Goal: Task Accomplishment & Management: Use online tool/utility

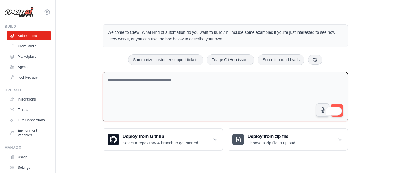
paste textarea "**********"
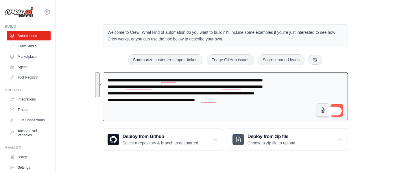
drag, startPoint x: 238, startPoint y: 99, endPoint x: 101, endPoint y: 80, distance: 137.9
click at [101, 80] on div "[EMAIL_ADDRESS][DOMAIN_NAME] Settings Build Automations Crew Studio" at bounding box center [197, 83] width 395 height 166
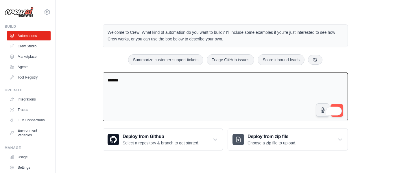
type textarea "******"
click at [192, 105] on span at bounding box center [337, 110] width 8 height 11
click at [192, 106] on span at bounding box center [337, 110] width 8 height 11
drag, startPoint x: 333, startPoint y: 110, endPoint x: 329, endPoint y: 146, distance: 36.9
click at [192, 146] on div "Welcome to Crew! What kind of automation do you want to build? I'll include som…" at bounding box center [225, 87] width 259 height 145
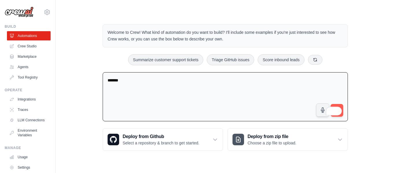
drag, startPoint x: 331, startPoint y: 111, endPoint x: 341, endPoint y: 109, distance: 9.7
click at [192, 126] on div "Welcome to Crew! What kind of automation do you want to build? I'll include som…" at bounding box center [225, 87] width 259 height 145
click at [192, 114] on button "submit" at bounding box center [336, 110] width 13 height 13
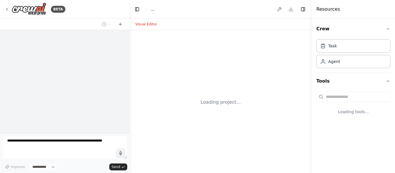
select select "****"
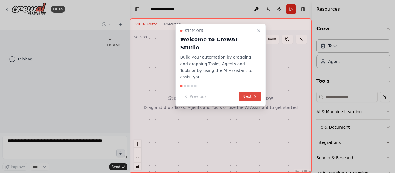
click at [249, 92] on button "Next" at bounding box center [250, 97] width 22 height 10
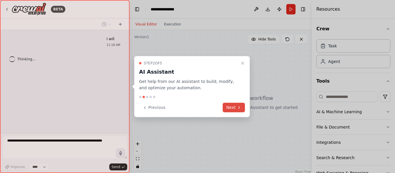
click at [240, 108] on icon at bounding box center [239, 107] width 5 height 5
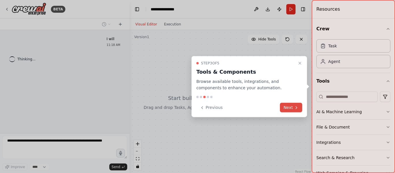
click at [293, 108] on button "Next" at bounding box center [291, 108] width 22 height 10
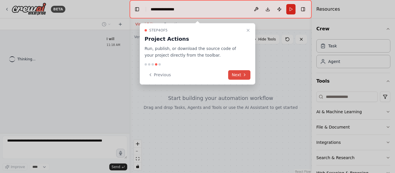
click at [242, 73] on icon at bounding box center [244, 74] width 5 height 5
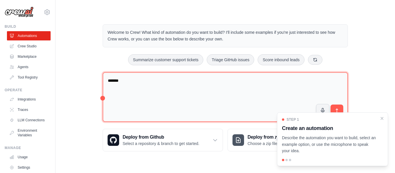
click at [124, 81] on textarea "******" at bounding box center [225, 97] width 245 height 50
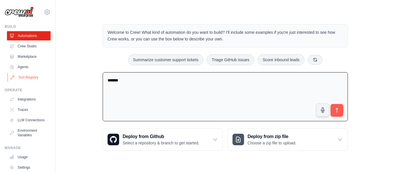
drag, startPoint x: 144, startPoint y: 83, endPoint x: 46, endPoint y: 78, distance: 98.6
click at [46, 79] on div "[EMAIL_ADDRESS][DOMAIN_NAME] Settings Build Automations Crew Studio" at bounding box center [197, 83] width 395 height 166
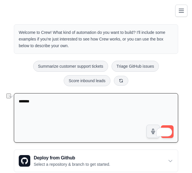
click at [40, 106] on textarea "******" at bounding box center [96, 117] width 165 height 49
paste textarea "**********"
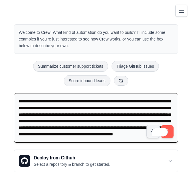
scroll to position [8, 0]
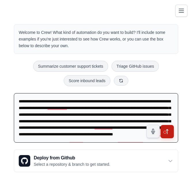
type textarea "**********"
click at [170, 131] on icon "submit" at bounding box center [168, 131] width 6 height 6
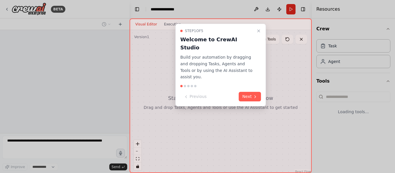
select select "****"
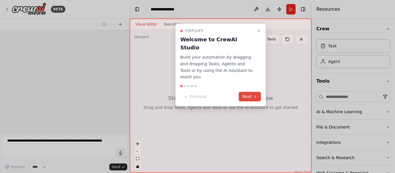
click at [196, 92] on button "Next" at bounding box center [250, 97] width 22 height 10
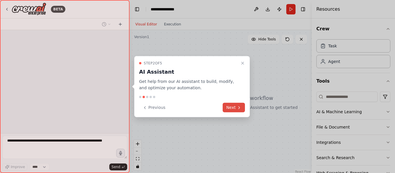
click at [196, 108] on button "Next" at bounding box center [233, 108] width 22 height 10
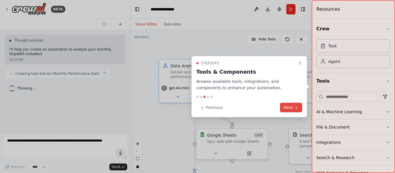
click at [196, 107] on button "Next" at bounding box center [291, 108] width 22 height 10
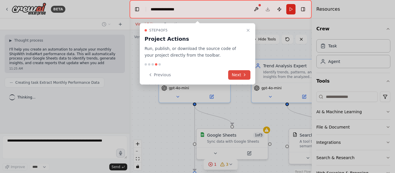
click at [196, 75] on icon at bounding box center [244, 74] width 5 height 5
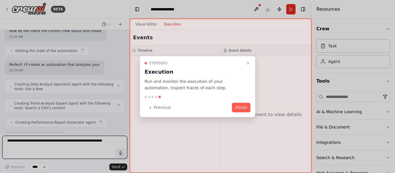
scroll to position [437, 0]
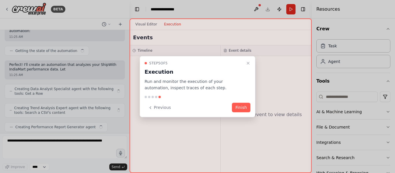
click at [196, 104] on button "Finish" at bounding box center [241, 108] width 18 height 10
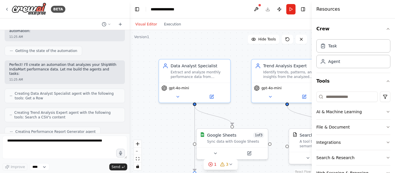
scroll to position [466, 0]
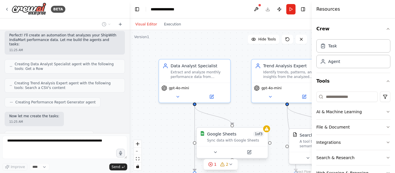
click at [196, 138] on div "Google Sheets 1 of 3 Sync data with Google Sheets" at bounding box center [235, 137] width 57 height 12
click at [196, 153] on icon at bounding box center [218, 152] width 5 height 5
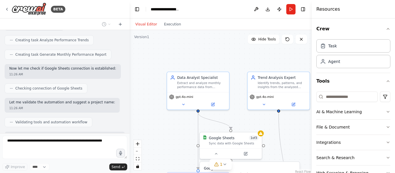
scroll to position [639, 0]
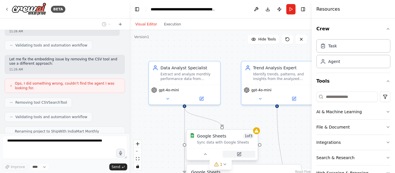
click at [196, 156] on button at bounding box center [238, 154] width 33 height 7
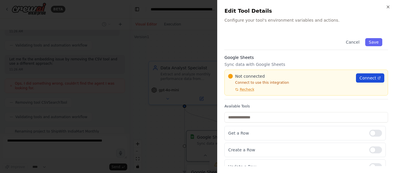
click at [196, 78] on span "Connect" at bounding box center [367, 78] width 17 height 6
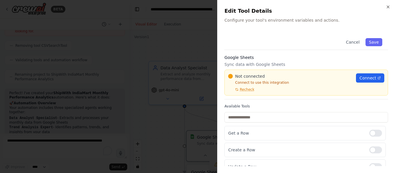
click at [179, 40] on div at bounding box center [197, 86] width 395 height 173
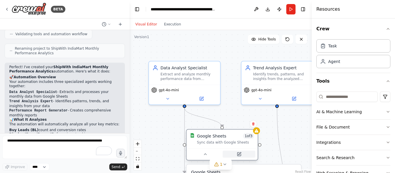
click at [196, 154] on icon at bounding box center [239, 154] width 5 height 5
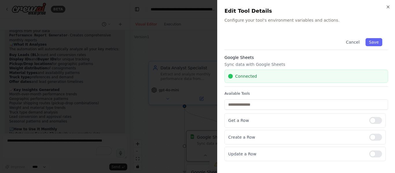
click at [166, 76] on div at bounding box center [197, 86] width 395 height 173
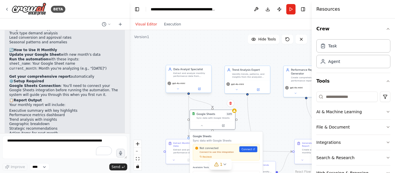
scroll to position [880, 0]
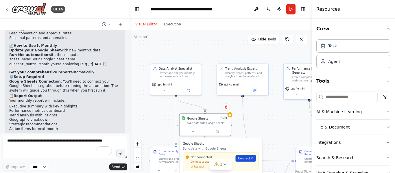
click at [196, 159] on span "Connect" at bounding box center [244, 158] width 12 height 4
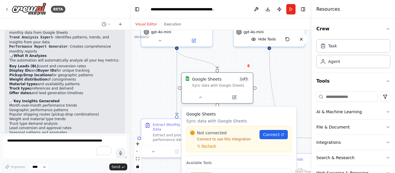
scroll to position [822, 0]
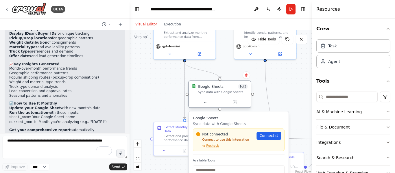
click at [196, 89] on div "Google Sheets 1 of 3" at bounding box center [223, 86] width 50 height 5
click at [196, 104] on button at bounding box center [234, 102] width 28 height 6
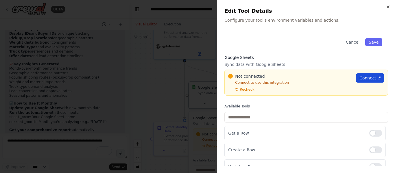
click at [196, 76] on span "Connect" at bounding box center [367, 78] width 17 height 6
click at [196, 90] on span "Recheck" at bounding box center [246, 89] width 14 height 5
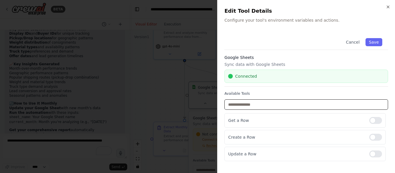
click at [196, 103] on input "text" at bounding box center [305, 104] width 163 height 10
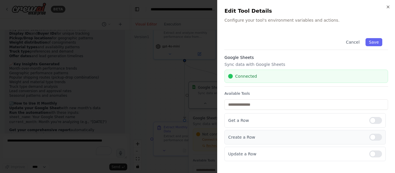
click at [196, 137] on div at bounding box center [375, 137] width 13 height 7
click at [196, 155] on div at bounding box center [375, 153] width 13 height 7
click at [196, 44] on button "Save" at bounding box center [373, 42] width 17 height 8
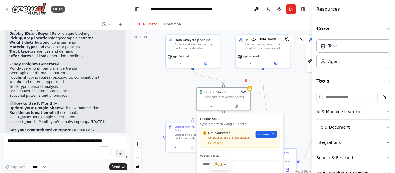
click at [196, 166] on icon at bounding box center [216, 164] width 5 height 5
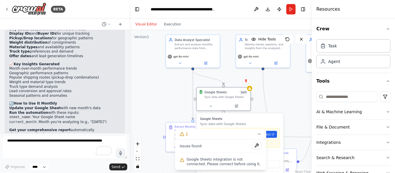
click at [156, 111] on div ".deletable-edge-delete-btn { width: 20px; height: 20px; border: 0px solid #ffff…" at bounding box center [220, 102] width 182 height 144
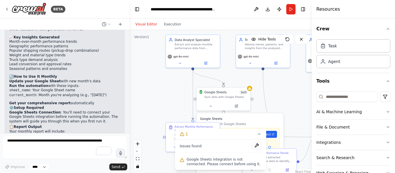
scroll to position [880, 0]
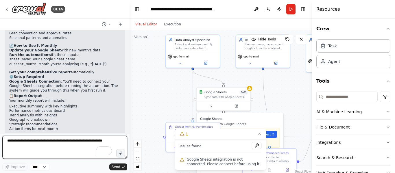
click at [48, 153] on textarea "To enrich screen reader interactions, please activate Accessibility in Grammarl…" at bounding box center [64, 147] width 125 height 23
type textarea "**********"
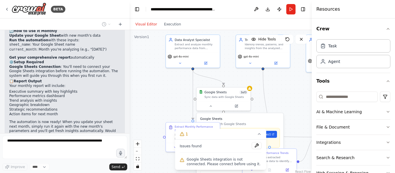
scroll to position [914, 0]
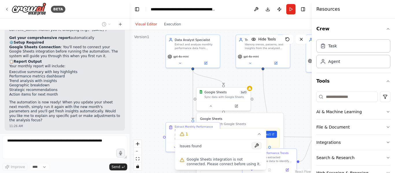
click at [196, 147] on button at bounding box center [257, 145] width 10 height 7
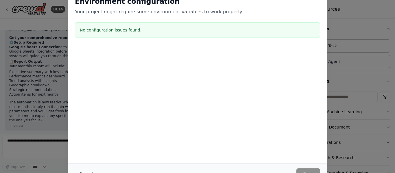
click at [196, 42] on div "Environment configuration Your project might require some environment variables…" at bounding box center [197, 86] width 395 height 173
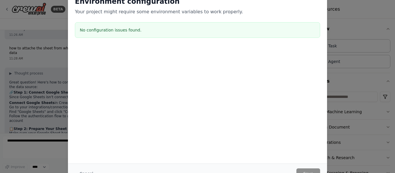
click at [196, 38] on div "Environment configuration Your project might require some environment variables…" at bounding box center [197, 86] width 395 height 173
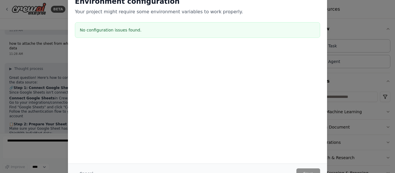
click at [196, 38] on div "Environment configuration Your project might require some environment variables…" at bounding box center [197, 86] width 395 height 173
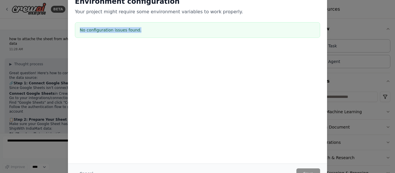
click at [196, 38] on div "Environment configuration Your project might require some environment variables…" at bounding box center [197, 86] width 395 height 173
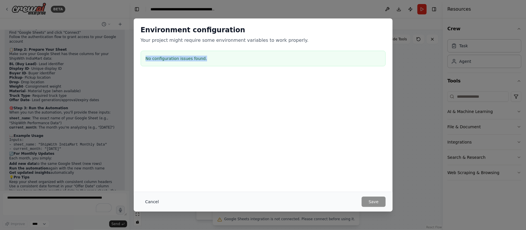
click at [154, 172] on button "Cancel" at bounding box center [152, 202] width 23 height 10
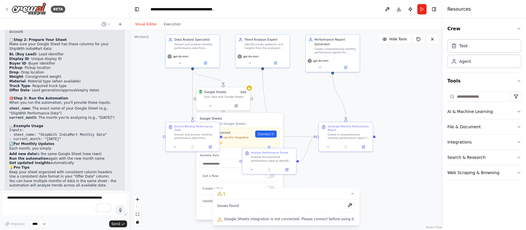
scroll to position [1099, 0]
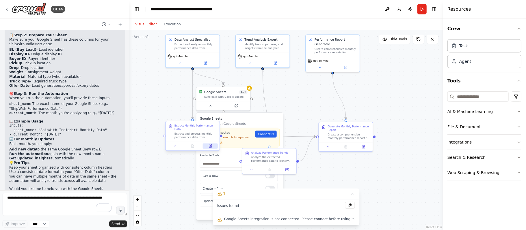
click at [196, 145] on button at bounding box center [210, 146] width 15 height 5
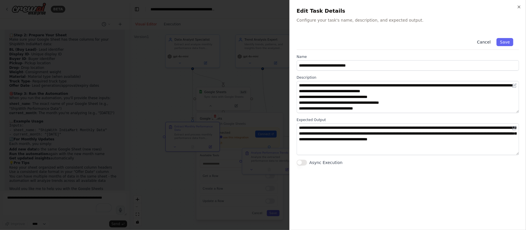
click at [196, 39] on button "Cancel" at bounding box center [483, 42] width 21 height 8
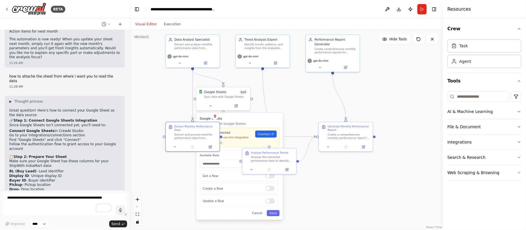
scroll to position [1022, 0]
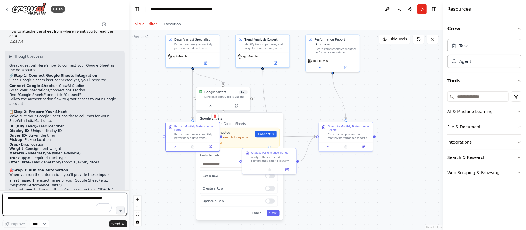
drag, startPoint x: 57, startPoint y: 201, endPoint x: 58, endPoint y: 198, distance: 3.3
click at [58, 172] on textarea "To enrich screen reader interactions, please activate Accessibility in Grammarl…" at bounding box center [64, 204] width 125 height 23
paste textarea "**********"
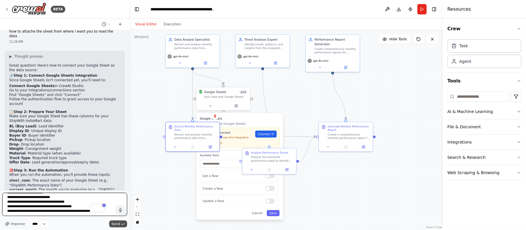
scroll to position [116, 0]
type textarea "**********"
click at [122, 172] on icon "submit" at bounding box center [122, 224] width 3 height 3
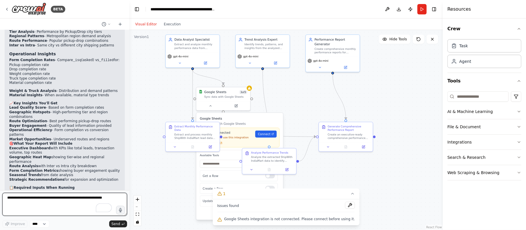
scroll to position [1649, 0]
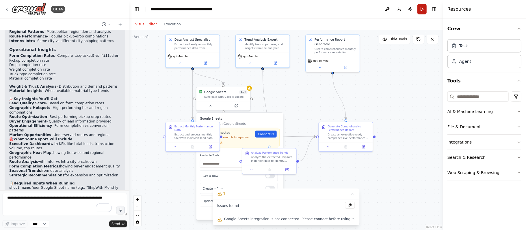
click at [196, 8] on button "Run" at bounding box center [421, 9] width 9 height 10
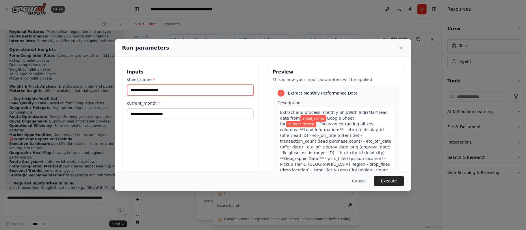
click at [196, 88] on input "sheet_name *" at bounding box center [190, 90] width 126 height 11
paste input "**********"
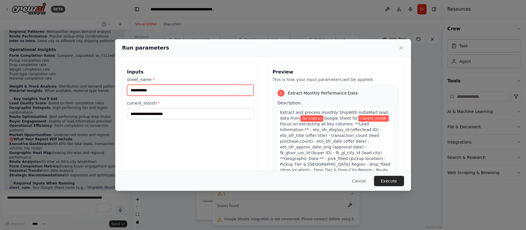
type input "**********"
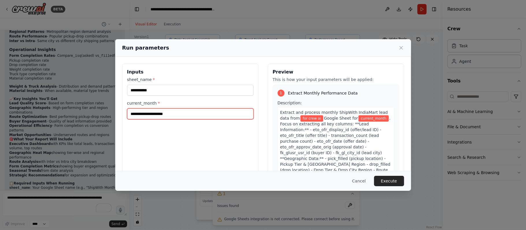
click at [174, 115] on input "current_month *" at bounding box center [190, 114] width 126 height 11
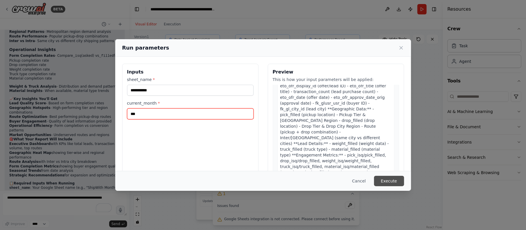
scroll to position [116, 0]
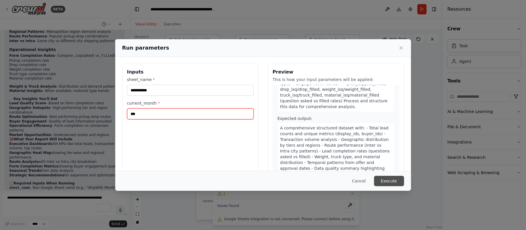
type input "***"
click at [196, 172] on button "Execute" at bounding box center [389, 181] width 30 height 10
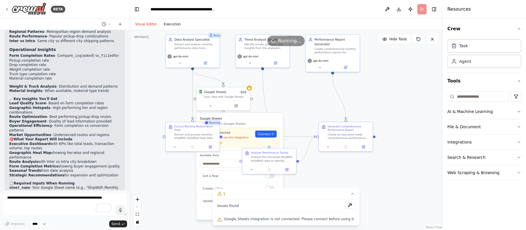
click at [166, 25] on button "Execution" at bounding box center [172, 24] width 24 height 7
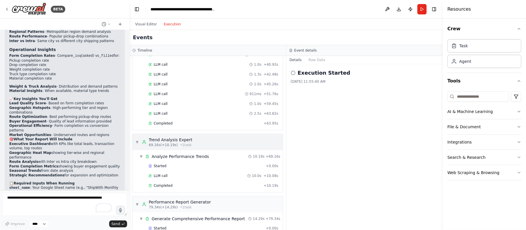
scroll to position [327, 0]
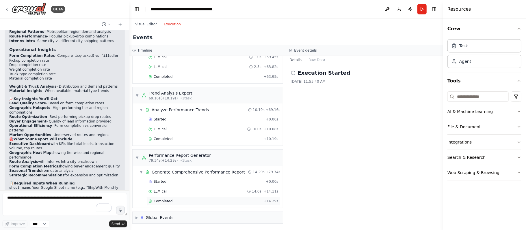
click at [165, 172] on span "Completed" at bounding box center [163, 201] width 19 height 5
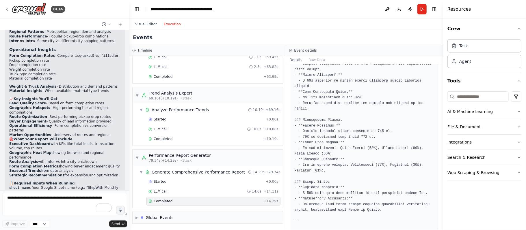
scroll to position [661, 0]
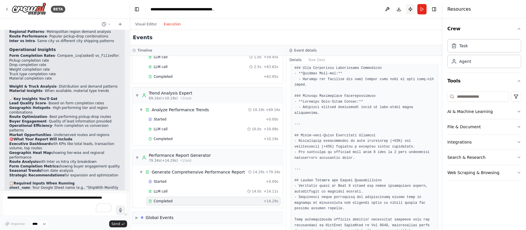
click at [196, 9] on button "Publish" at bounding box center [410, 9] width 9 height 10
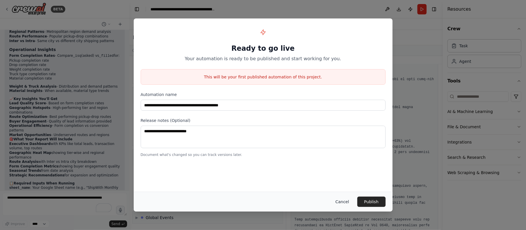
click at [196, 172] on button "Cancel" at bounding box center [342, 202] width 23 height 10
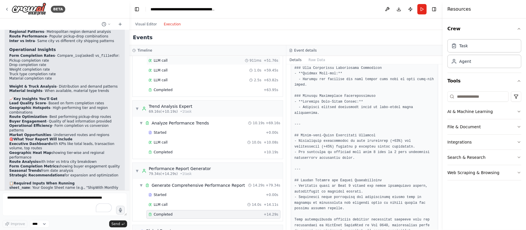
scroll to position [288, 0]
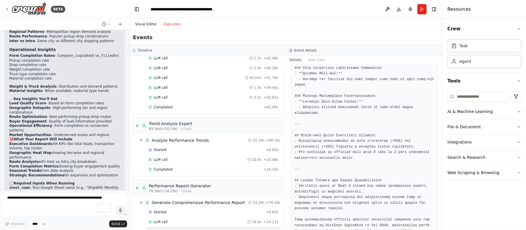
click at [147, 25] on button "Visual Editor" at bounding box center [146, 24] width 29 height 7
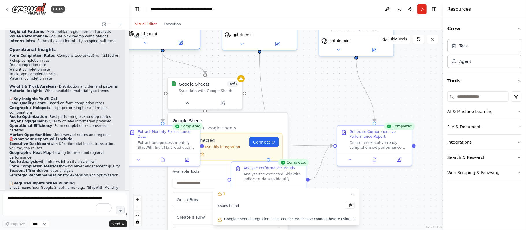
click at [169, 31] on div "gpt-4o-mini" at bounding box center [163, 34] width 70 height 6
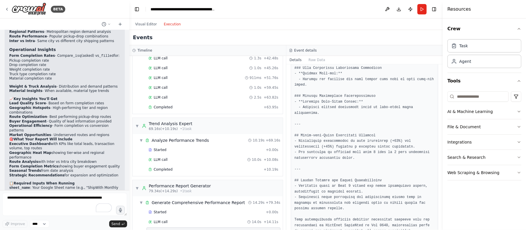
click at [172, 25] on button "Execution" at bounding box center [172, 24] width 24 height 7
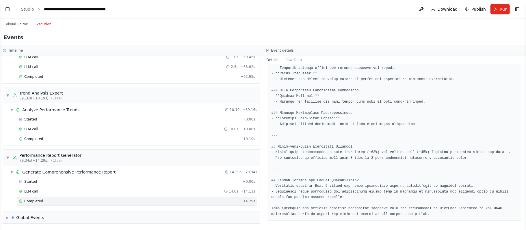
scroll to position [1649, 0]
click at [34, 172] on div "Global Events" at bounding box center [30, 218] width 28 height 6
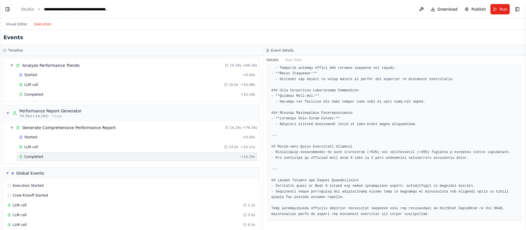
scroll to position [410, 0]
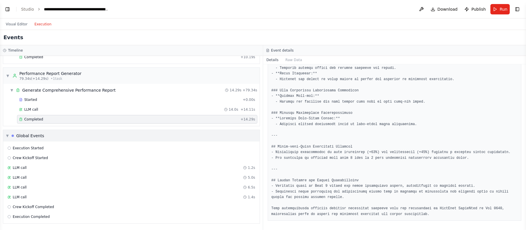
click at [36, 133] on div "Global Events" at bounding box center [30, 136] width 28 height 6
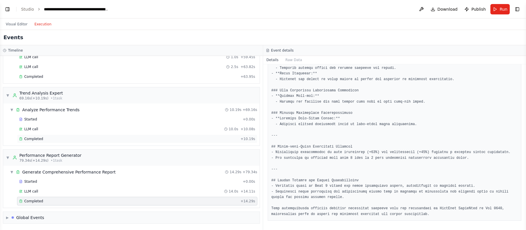
click at [25, 137] on span "Completed" at bounding box center [33, 139] width 19 height 5
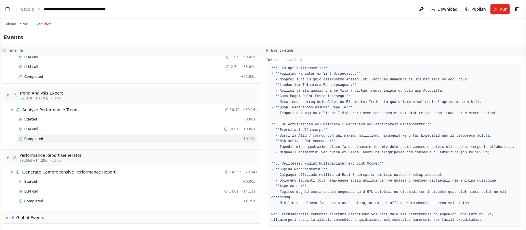
scroll to position [256, 0]
click at [11, 26] on button "Visual Editor" at bounding box center [16, 24] width 29 height 7
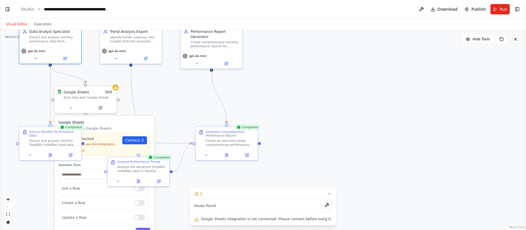
click at [196, 40] on icon at bounding box center [515, 39] width 5 height 5
click at [111, 9] on icon "breadcrumb" at bounding box center [113, 9] width 4 height 4
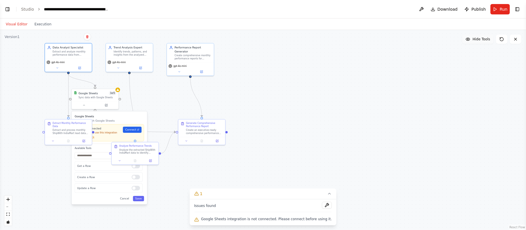
click at [196, 42] on button "Hide Tools" at bounding box center [477, 39] width 31 height 9
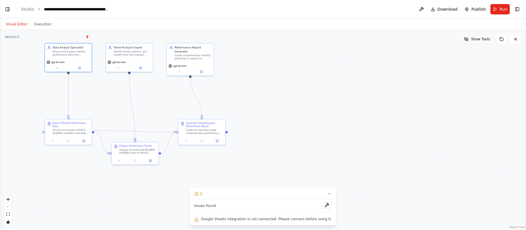
click at [196, 42] on button "Show Tools" at bounding box center [477, 39] width 33 height 9
click at [196, 42] on button "Hide Tools" at bounding box center [477, 39] width 31 height 9
click at [196, 42] on button "Show Tools" at bounding box center [477, 39] width 33 height 9
click at [196, 9] on button "Download" at bounding box center [444, 9] width 32 height 10
click at [27, 10] on link "Studio" at bounding box center [27, 9] width 13 height 5
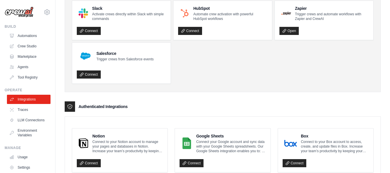
scroll to position [58, 0]
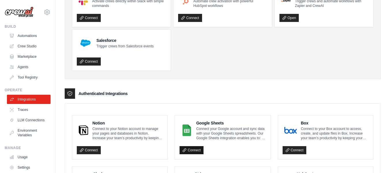
click at [198, 149] on link "Connect" at bounding box center [192, 150] width 24 height 8
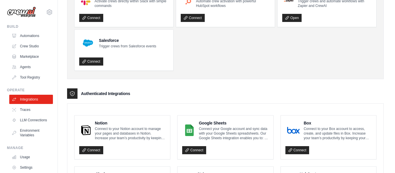
scroll to position [57, 0]
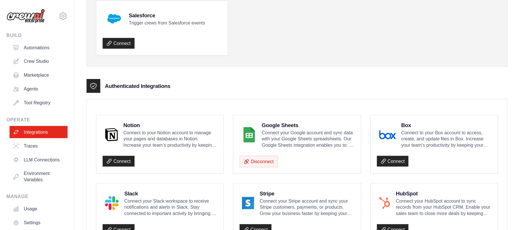
scroll to position [86, 0]
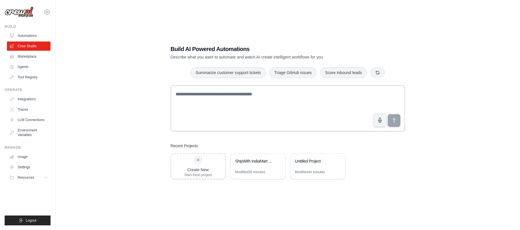
scroll to position [12, 0]
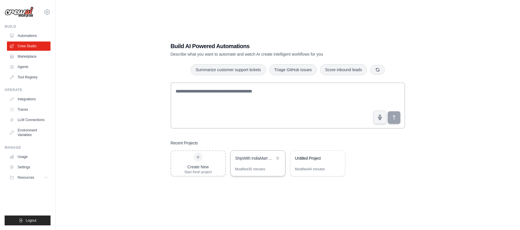
click at [262, 160] on div "ShipWith IndiaMart Monthly Performance Analytics" at bounding box center [255, 159] width 40 height 6
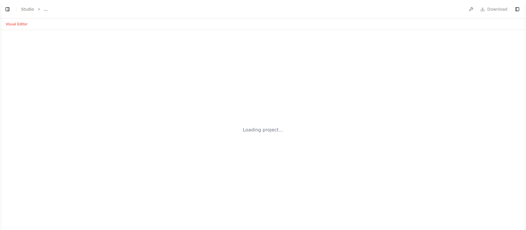
select select "****"
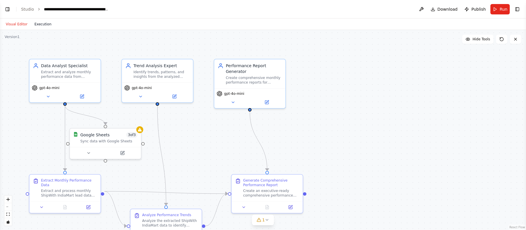
click at [38, 24] on button "Execution" at bounding box center [43, 24] width 24 height 7
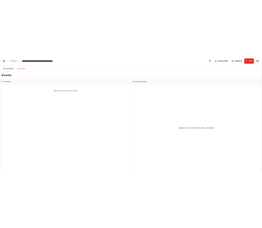
scroll to position [1437, 0]
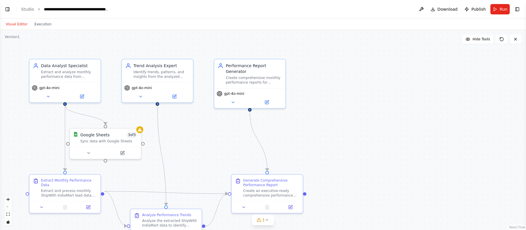
click at [15, 25] on button "Visual Editor" at bounding box center [16, 24] width 29 height 7
click at [426, 10] on button at bounding box center [421, 9] width 9 height 10
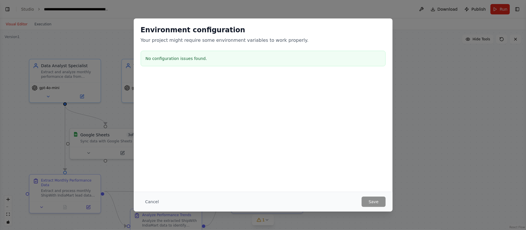
click at [426, 77] on div "Environment configuration Your project might require some environment variables…" at bounding box center [263, 115] width 526 height 230
drag, startPoint x: 154, startPoint y: 203, endPoint x: 263, endPoint y: 133, distance: 129.6
click at [153, 200] on button "Cancel" at bounding box center [152, 202] width 23 height 10
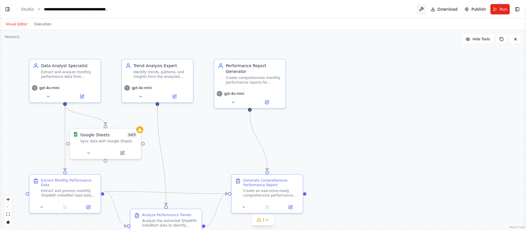
click at [420, 7] on button at bounding box center [421, 9] width 9 height 10
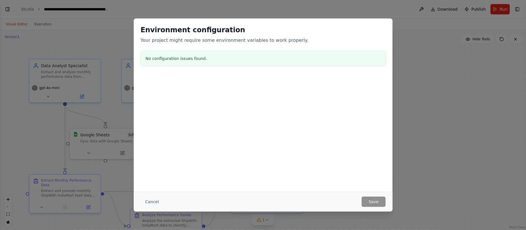
drag, startPoint x: 103, startPoint y: 83, endPoint x: 150, endPoint y: 92, distance: 47.6
click at [103, 83] on div "Environment configuration Your project might require some environment variables…" at bounding box center [263, 115] width 526 height 230
click at [152, 203] on button "Cancel" at bounding box center [152, 202] width 23 height 10
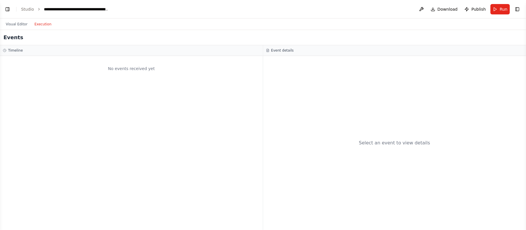
click at [46, 25] on button "Execution" at bounding box center [43, 24] width 24 height 7
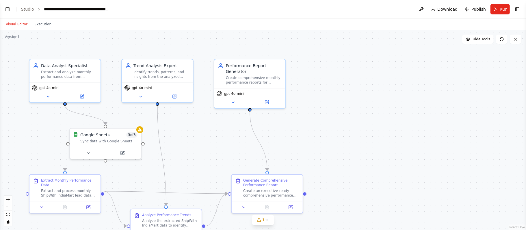
click at [20, 21] on button "Visual Editor" at bounding box center [16, 24] width 29 height 7
click at [517, 10] on button "Toggle Right Sidebar" at bounding box center [517, 9] width 8 height 8
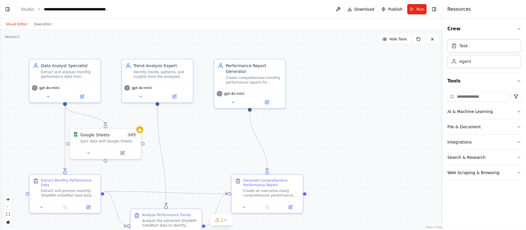
click at [399, 111] on div ".deletable-edge-delete-btn { width: 20px; height: 20px; border: 0px solid #ffff…" at bounding box center [221, 130] width 443 height 200
click at [433, 11] on button "Toggle Right Sidebar" at bounding box center [434, 9] width 8 height 8
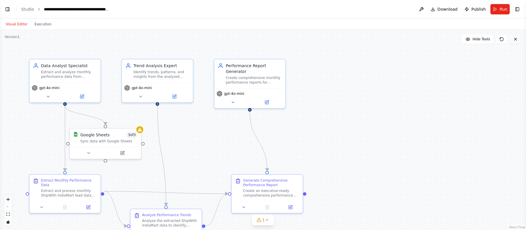
click at [516, 36] on button at bounding box center [516, 39] width 12 height 9
click at [516, 40] on icon at bounding box center [515, 39] width 5 height 5
click at [38, 21] on button "Execution" at bounding box center [43, 24] width 24 height 7
click at [12, 23] on button "Visual Editor" at bounding box center [16, 24] width 29 height 7
click at [49, 7] on div "**********" at bounding box center [76, 9] width 65 height 6
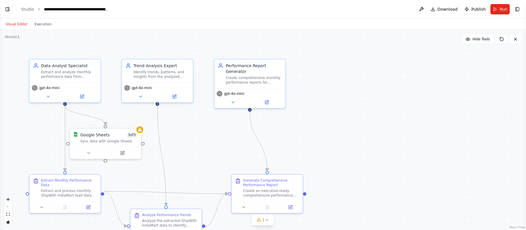
click at [125, 20] on div "Visual Editor Execution" at bounding box center [263, 24] width 526 height 12
click at [102, 7] on div "**********" at bounding box center [76, 9] width 65 height 6
click at [121, 23] on div "Visual Editor Execution" at bounding box center [263, 24] width 526 height 12
click at [50, 96] on icon at bounding box center [48, 95] width 5 height 5
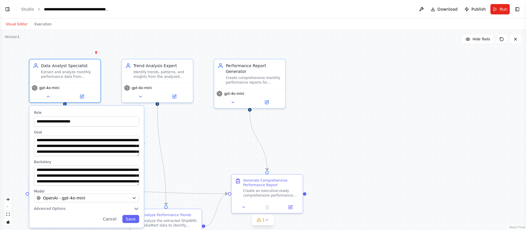
click at [203, 126] on div "**********" at bounding box center [263, 130] width 526 height 200
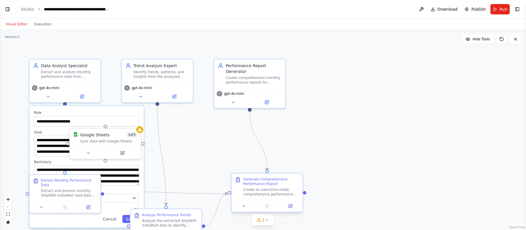
click at [274, 197] on div "Generate Comprehensive Performance Report Create an executive-ready comprehensi…" at bounding box center [267, 187] width 71 height 27
click at [291, 210] on div at bounding box center [267, 206] width 71 height 12
click at [35, 203] on button at bounding box center [42, 206] width 20 height 7
click at [214, 179] on div "**********" at bounding box center [263, 130] width 526 height 200
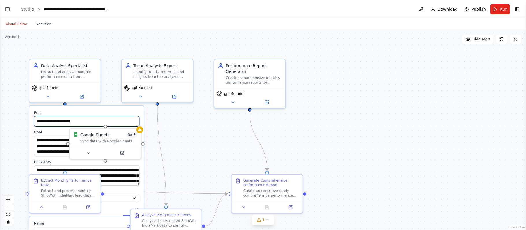
click at [103, 117] on input "**********" at bounding box center [86, 121] width 105 height 10
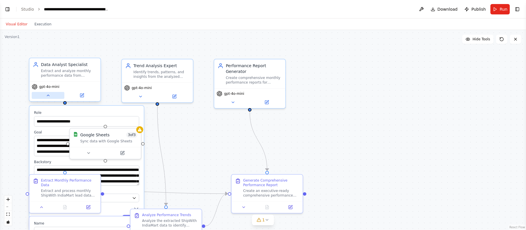
click at [48, 94] on icon at bounding box center [48, 95] width 5 height 5
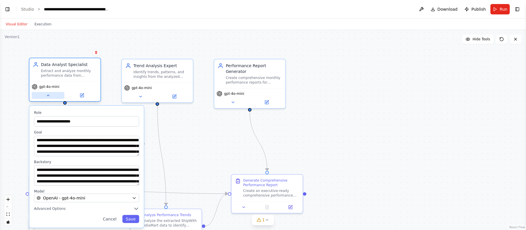
click at [48, 94] on icon at bounding box center [48, 95] width 5 height 5
click at [111, 217] on button "Cancel" at bounding box center [109, 219] width 21 height 8
click at [114, 218] on button "Cancel" at bounding box center [109, 219] width 21 height 8
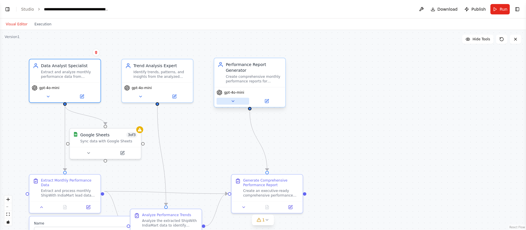
click at [234, 103] on icon at bounding box center [232, 101] width 5 height 5
click at [229, 98] on button at bounding box center [233, 101] width 33 height 7
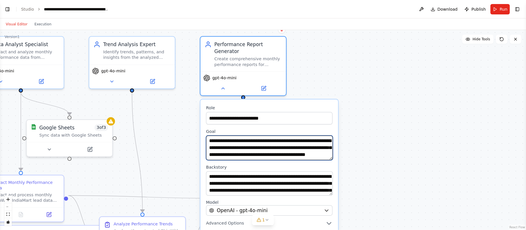
click at [301, 157] on textarea "**********" at bounding box center [269, 148] width 127 height 25
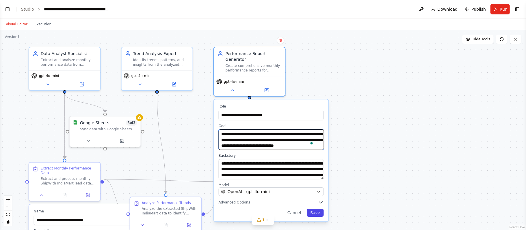
type textarea "**********"
click at [315, 211] on button "Save" at bounding box center [315, 213] width 17 height 8
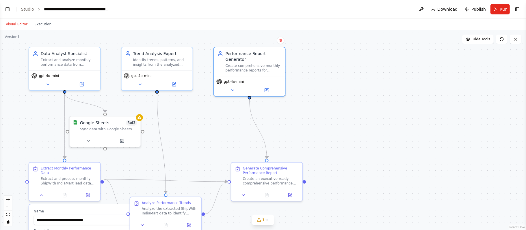
click at [499, 7] on button "Run" at bounding box center [499, 9] width 19 height 10
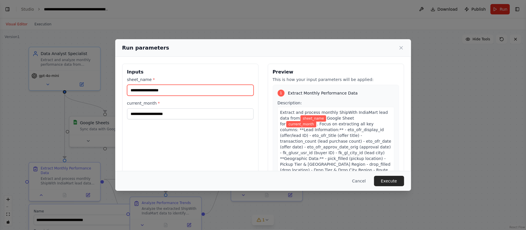
click at [161, 90] on input "sheet_name *" at bounding box center [190, 90] width 126 height 11
paste input "**********"
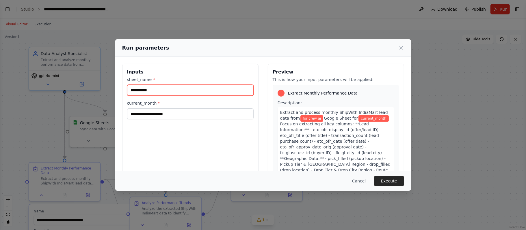
type input "**********"
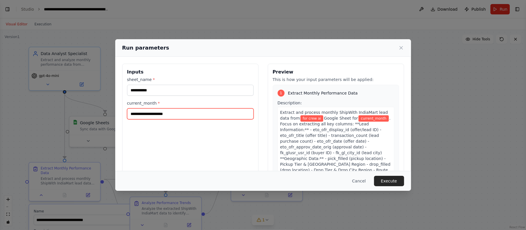
click at [174, 117] on input "current_month *" at bounding box center [190, 114] width 126 height 11
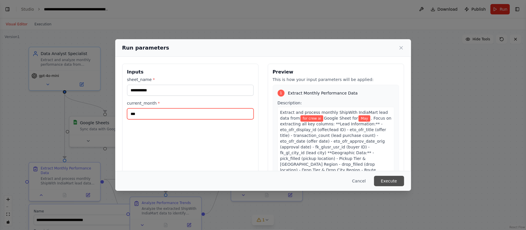
type input "***"
click at [390, 181] on button "Execute" at bounding box center [389, 181] width 30 height 10
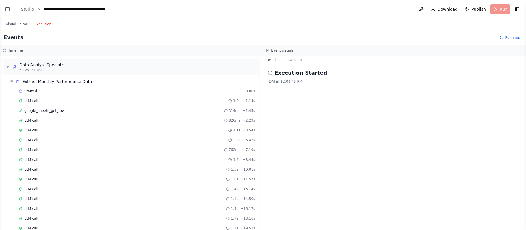
click at [46, 27] on button "Execution" at bounding box center [43, 24] width 24 height 7
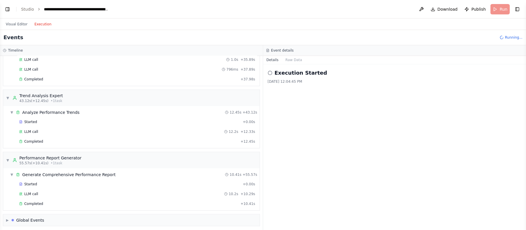
scroll to position [297, 0]
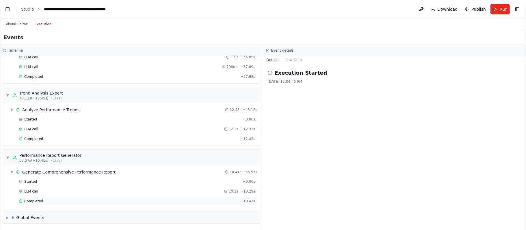
click at [40, 202] on span "Completed" at bounding box center [33, 201] width 19 height 5
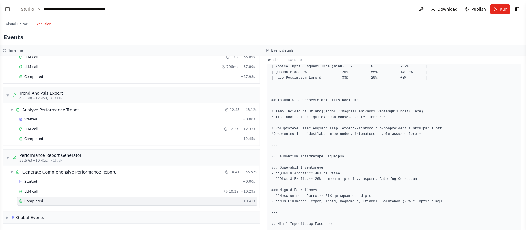
scroll to position [172, 0]
drag, startPoint x: 320, startPoint y: 105, endPoint x: 410, endPoint y: 109, distance: 89.6
click at [409, 108] on pre at bounding box center [394, 210] width 246 height 563
copy pre "(https://example.com/lead_generation_trends.png"
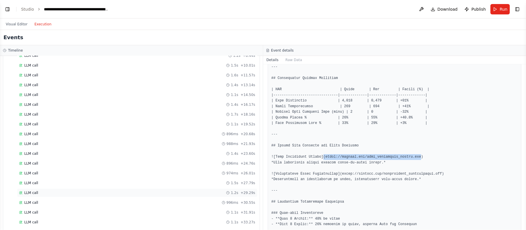
scroll to position [44, 0]
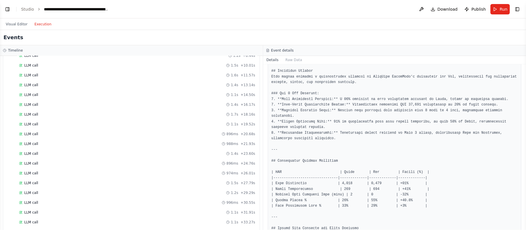
click at [11, 17] on header "**********" at bounding box center [263, 9] width 526 height 18
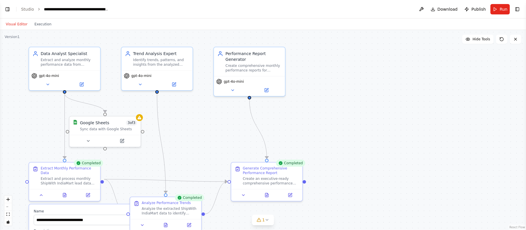
click at [13, 21] on button "Visual Editor" at bounding box center [16, 24] width 29 height 7
drag, startPoint x: 36, startPoint y: 29, endPoint x: 38, endPoint y: 26, distance: 3.6
click at [36, 28] on div "Visual Editor Execution" at bounding box center [28, 24] width 53 height 12
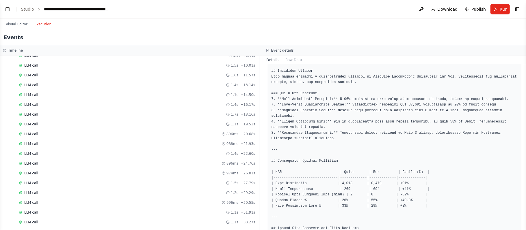
click at [40, 23] on button "Execution" at bounding box center [43, 24] width 24 height 7
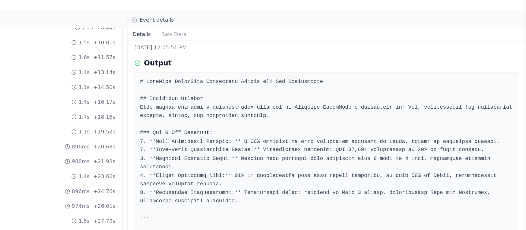
scroll to position [25, 0]
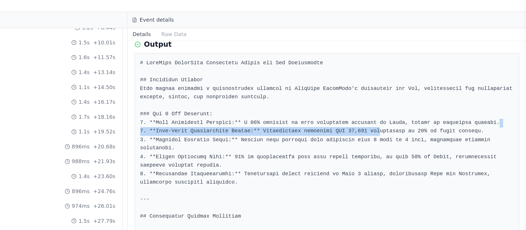
drag, startPoint x: 495, startPoint y: 118, endPoint x: 362, endPoint y: 128, distance: 134.1
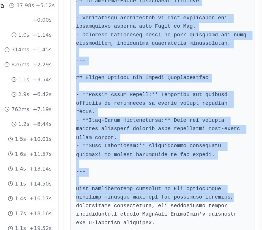
scroll to position [0, 0]
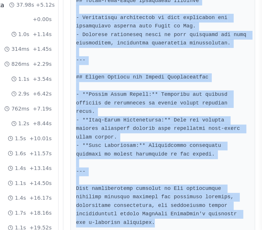
drag, startPoint x: 139, startPoint y: 105, endPoint x: 217, endPoint y: 214, distance: 134.5
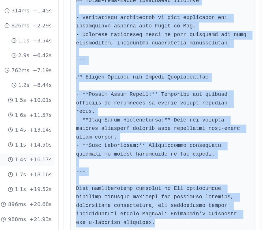
copy pre "# ShipWith IndiaMart Analytical Report for May Performance ## Executive Summary…"
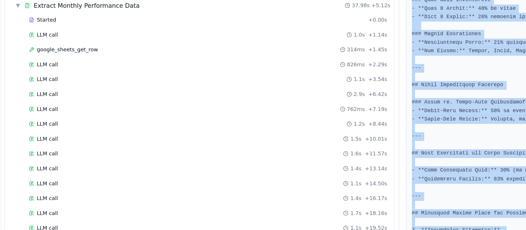
scroll to position [138, 0]
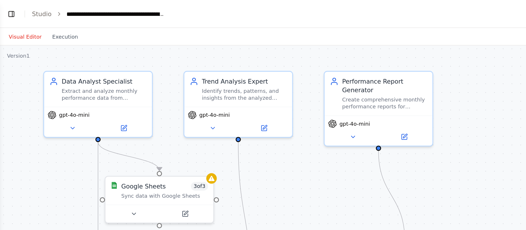
click at [18, 27] on button "Visual Editor" at bounding box center [16, 24] width 29 height 7
click at [8, 9] on button "Toggle Left Sidebar" at bounding box center [7, 9] width 8 height 8
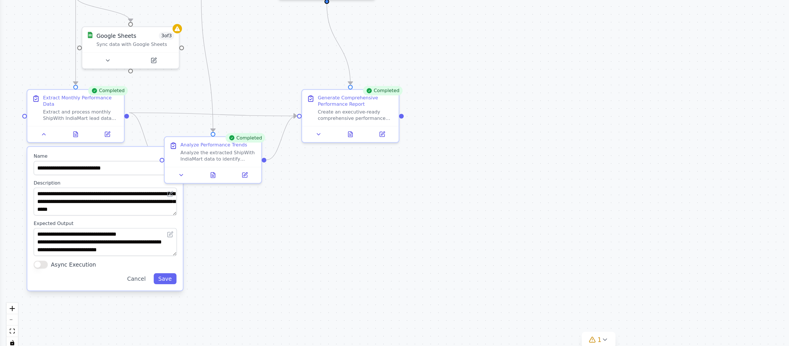
scroll to position [1353, 0]
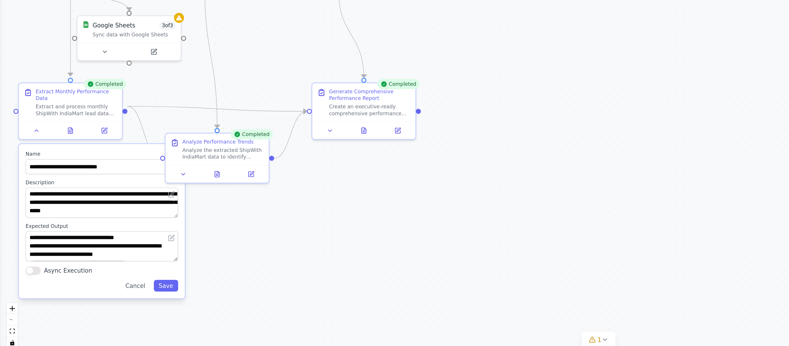
drag, startPoint x: 167, startPoint y: 194, endPoint x: 169, endPoint y: 190, distance: 4.6
click at [169, 191] on div ".deletable-edge-delete-btn { width: 20px; height: 20px; border: 0px solid #ffff…" at bounding box center [394, 188] width 789 height 316
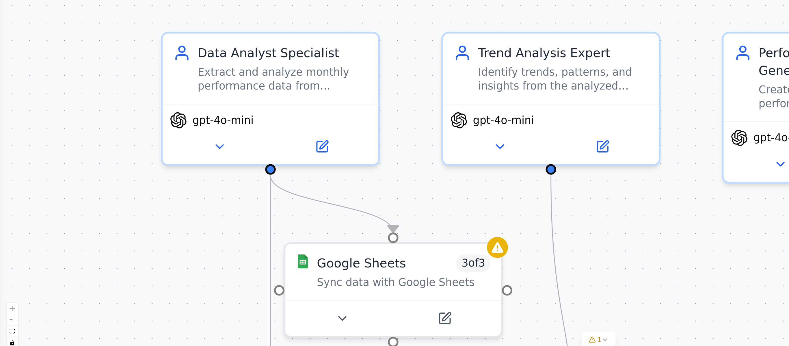
drag, startPoint x: 78, startPoint y: 136, endPoint x: 66, endPoint y: 356, distance: 220.4
click at [66, 230] on html "BETA I will Create an automation where i will attach details of a monthly perfo…" at bounding box center [394, 173] width 789 height 346
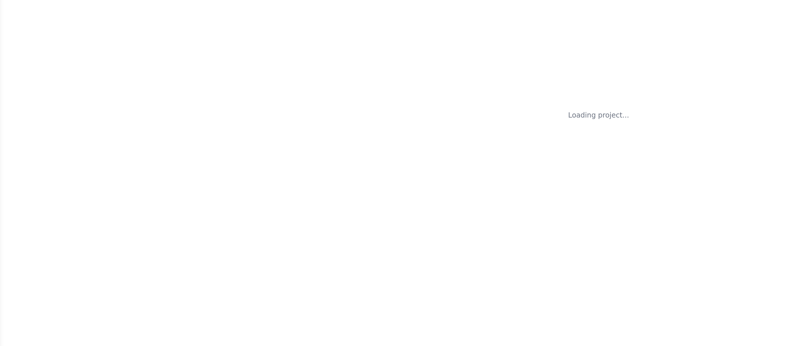
select select "****"
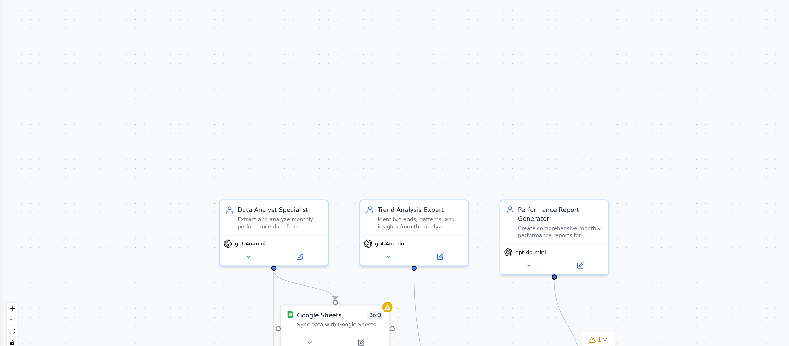
drag, startPoint x: 14, startPoint y: 156, endPoint x: 161, endPoint y: 253, distance: 176.3
click at [197, 317] on div ".deletable-edge-delete-btn { width: 20px; height: 20px; border: 0px solid #ffff…" at bounding box center [394, 188] width 789 height 316
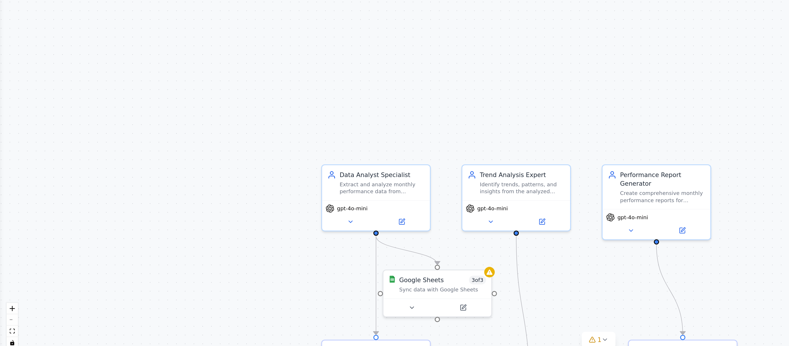
scroll to position [500, 0]
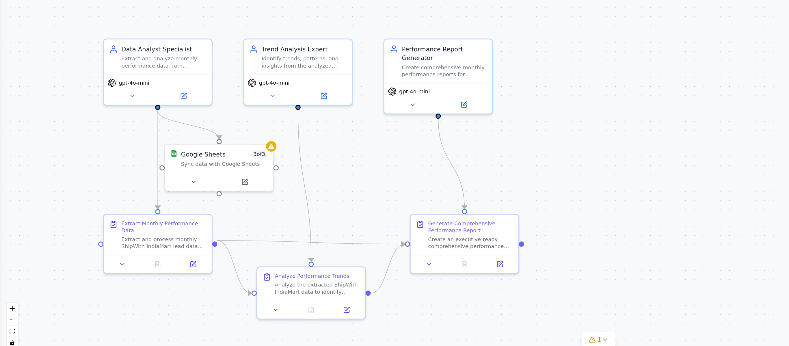
drag, startPoint x: 174, startPoint y: 210, endPoint x: 34, endPoint y: 128, distance: 162.1
click at [34, 128] on div ".deletable-edge-delete-btn { width: 20px; height: 20px; border: 0px solid #ffff…" at bounding box center [394, 188] width 789 height 316
click at [7, 324] on button "zoom out" at bounding box center [8, 323] width 8 height 8
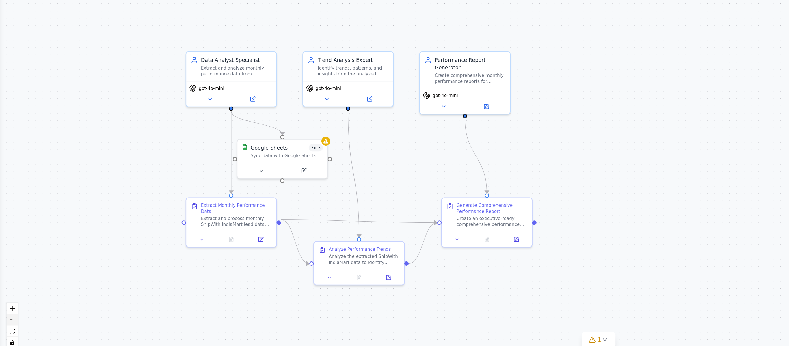
click at [7, 323] on button "zoom out" at bounding box center [8, 323] width 8 height 8
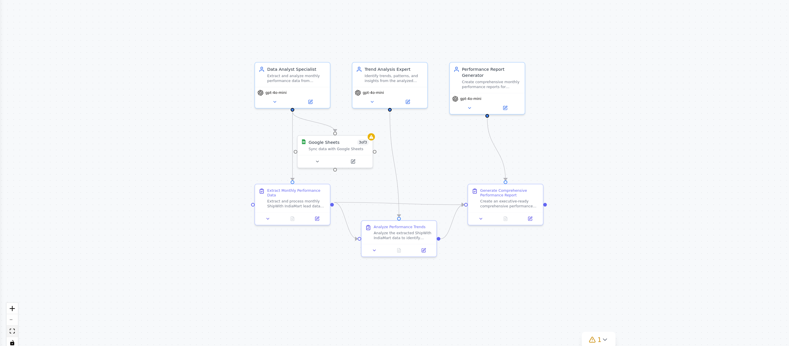
click at [8, 330] on icon "fit view" at bounding box center [7, 330] width 3 height 3
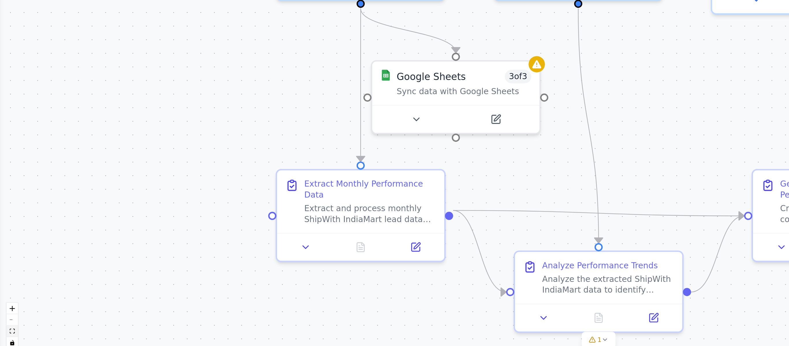
click at [8, 330] on icon "fit view" at bounding box center [7, 330] width 3 height 3
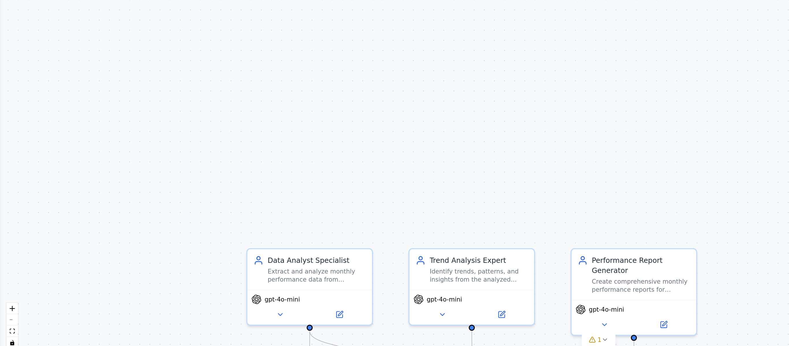
drag, startPoint x: 211, startPoint y: 164, endPoint x: 145, endPoint y: 355, distance: 201.5
click at [145, 346] on html "BETA I will Create an automation where i will attach details of a monthly perfo…" at bounding box center [394, 173] width 789 height 346
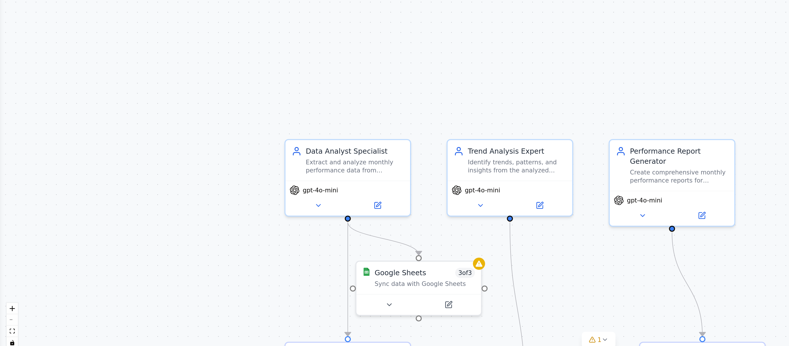
drag, startPoint x: 107, startPoint y: 308, endPoint x: 144, endPoint y: 202, distance: 111.8
click at [144, 202] on div ".deletable-edge-delete-btn { width: 20px; height: 20px; border: 0px solid #ffff…" at bounding box center [394, 188] width 789 height 316
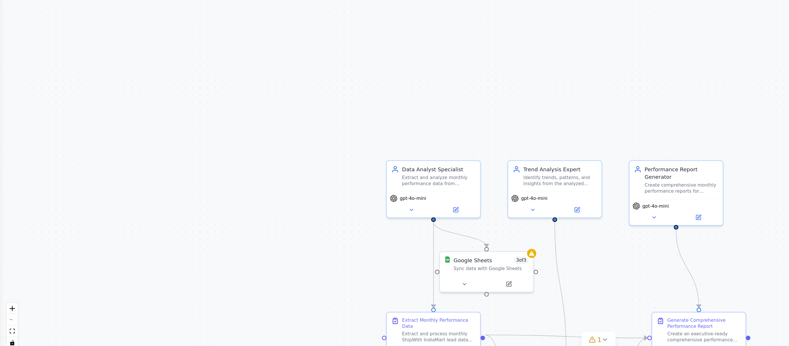
drag, startPoint x: 181, startPoint y: 202, endPoint x: 139, endPoint y: 165, distance: 55.7
click at [139, 165] on div ".deletable-edge-delete-btn { width: 20px; height: 20px; border: 0px solid #ffff…" at bounding box center [394, 188] width 789 height 316
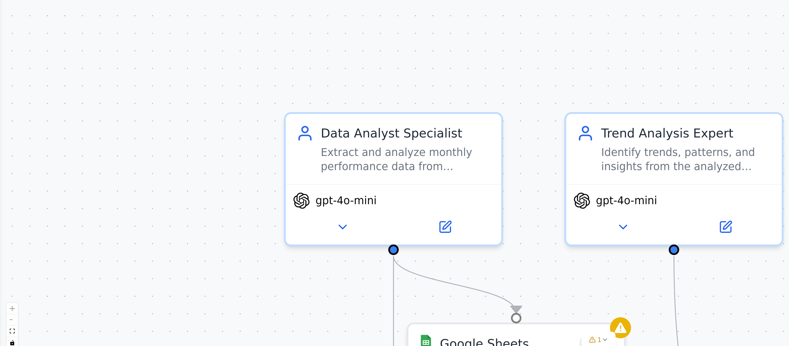
drag, startPoint x: 229, startPoint y: 161, endPoint x: 132, endPoint y: 103, distance: 113.1
click at [132, 103] on div ".deletable-edge-delete-btn { width: 20px; height: 20px; border: 0px solid #ffff…" at bounding box center [394, 188] width 789 height 316
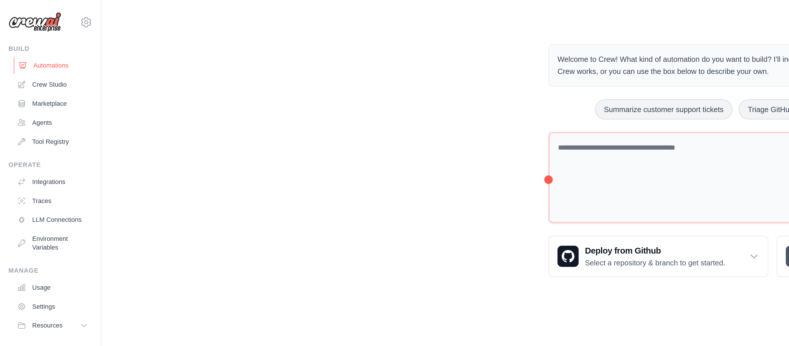
click at [35, 39] on link "Automations" at bounding box center [30, 35] width 44 height 9
click at [22, 35] on link "Automations" at bounding box center [30, 35] width 44 height 9
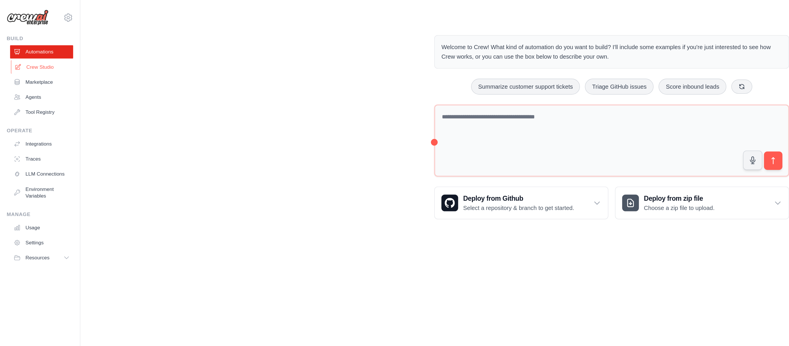
click at [27, 47] on link "Crew Studio" at bounding box center [30, 46] width 44 height 9
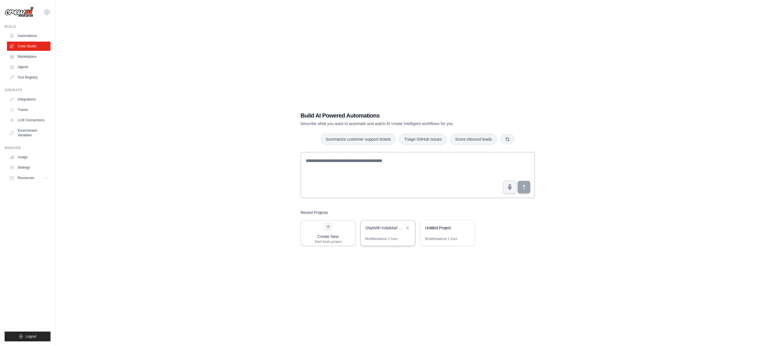
click at [379, 229] on div "ShipWith IndiaMart Monthly Performance Analytics" at bounding box center [385, 228] width 40 height 6
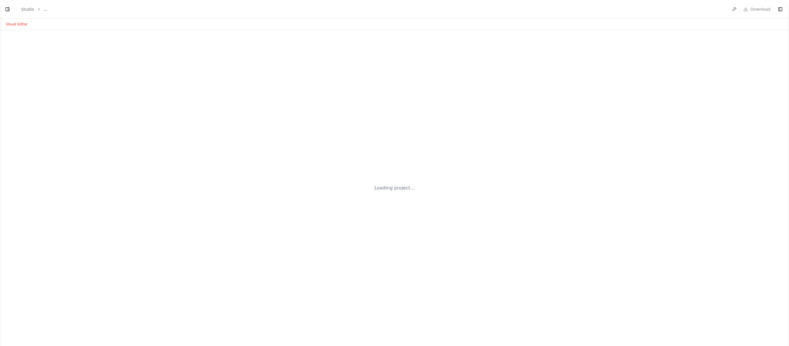
select select "****"
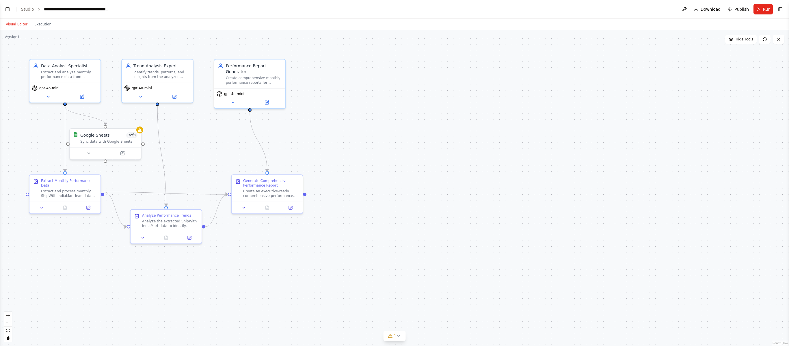
click at [5, 8] on button "Toggle Left Sidebar" at bounding box center [7, 9] width 8 height 8
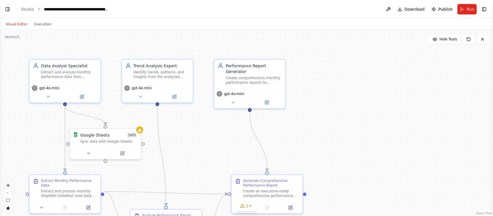
scroll to position [1353, 0]
click at [6, 9] on button "Toggle Left Sidebar" at bounding box center [7, 9] width 8 height 8
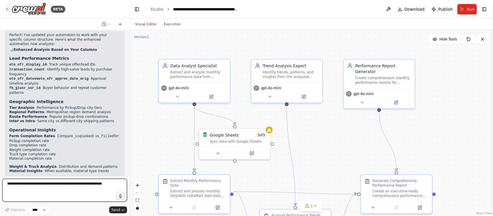
click at [92, 187] on textarea at bounding box center [64, 190] width 125 height 23
paste textarea "**********"
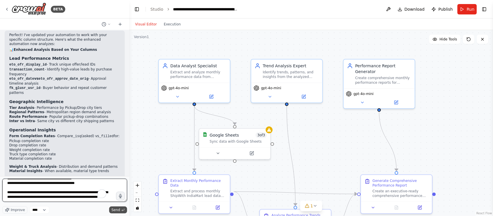
type textarea "**********"
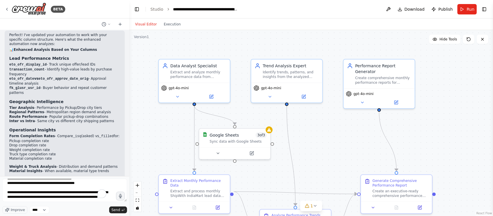
drag, startPoint x: 114, startPoint y: 209, endPoint x: 195, endPoint y: 160, distance: 94.7
click at [114, 208] on span "Send" at bounding box center [115, 210] width 9 height 5
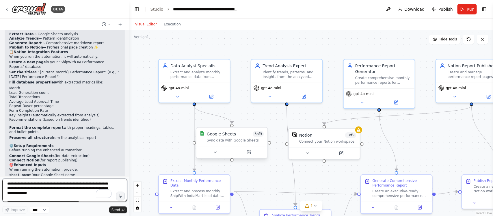
scroll to position [1979, 0]
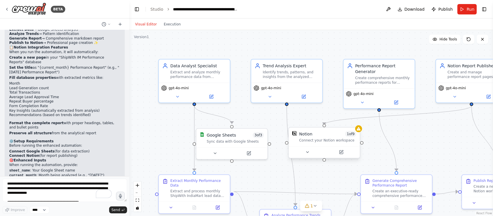
click at [308, 140] on div "Connect your Notion workspace" at bounding box center [327, 140] width 57 height 5
click at [309, 155] on button at bounding box center [307, 152] width 33 height 7
click at [344, 152] on icon at bounding box center [344, 151] width 3 height 3
click at [311, 153] on icon at bounding box center [310, 152] width 5 height 5
click at [345, 151] on icon at bounding box center [344, 151] width 3 height 3
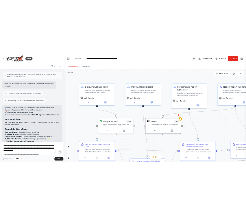
scroll to position [1834, 0]
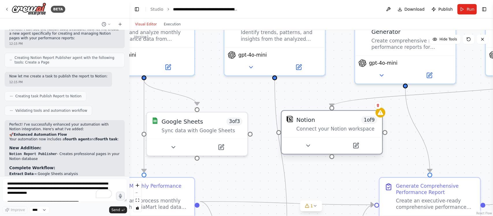
click at [361, 129] on div "Connect your Notion workspace" at bounding box center [336, 129] width 81 height 7
click at [357, 145] on icon at bounding box center [357, 145] width 4 height 4
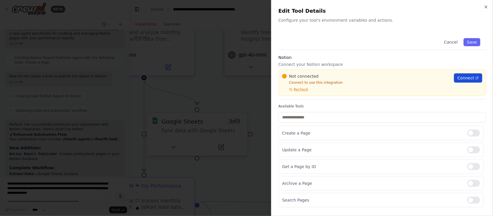
click at [457, 77] on span "Connect" at bounding box center [465, 78] width 17 height 6
click at [210, 26] on div at bounding box center [246, 108] width 493 height 216
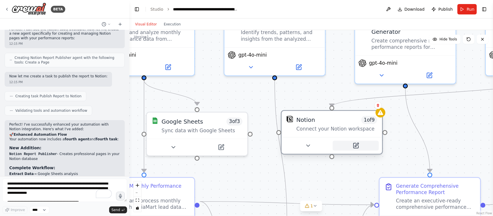
click at [359, 148] on button at bounding box center [356, 146] width 46 height 10
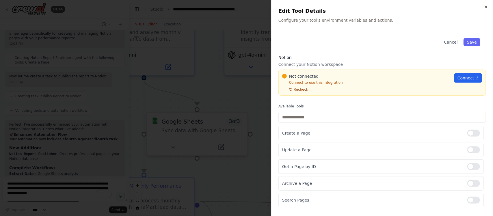
click at [298, 90] on span "Recheck" at bounding box center [301, 89] width 14 height 5
click at [458, 76] on span "Connect" at bounding box center [465, 78] width 17 height 6
click at [241, 34] on div at bounding box center [246, 108] width 493 height 216
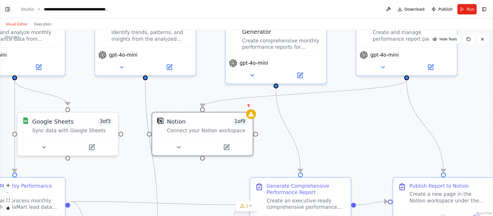
click at [9, 9] on button "Toggle Left Sidebar" at bounding box center [7, 9] width 8 height 8
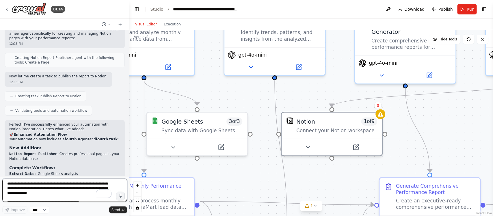
click at [48, 184] on textarea "**********" at bounding box center [64, 190] width 125 height 23
paste textarea "**********"
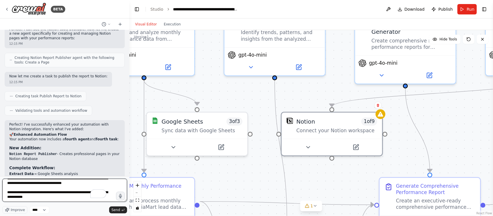
scroll to position [104, 0]
type textarea "**********"
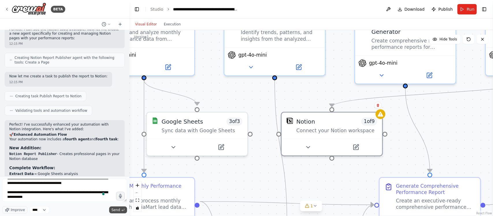
click at [115, 209] on span "Send" at bounding box center [115, 210] width 9 height 5
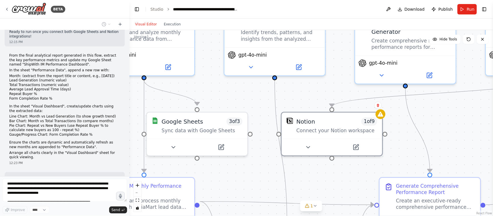
scroll to position [2177, 0]
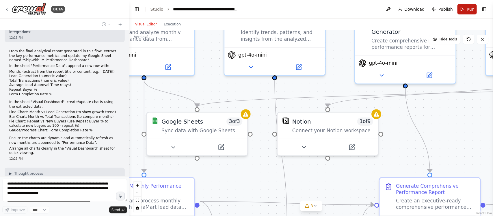
click at [466, 10] on button "Run" at bounding box center [466, 9] width 19 height 10
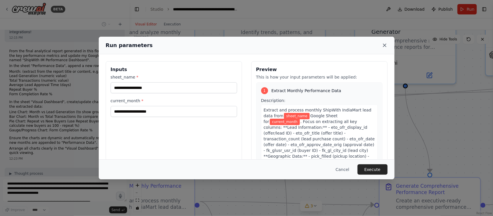
scroll to position [2191, 0]
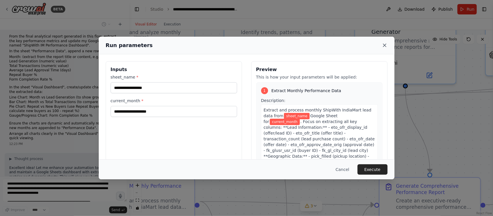
click at [386, 45] on icon at bounding box center [384, 45] width 3 height 3
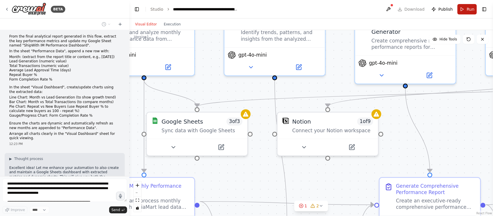
scroll to position [2206, 0]
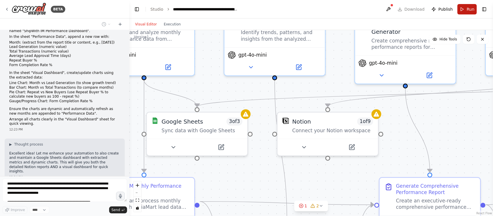
click at [462, 8] on button "Run" at bounding box center [466, 9] width 19 height 10
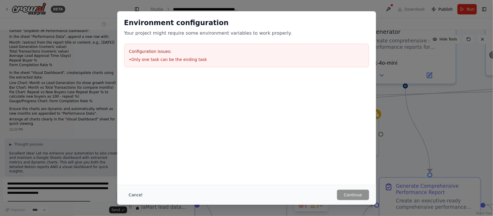
click at [138, 195] on button "Cancel" at bounding box center [135, 195] width 23 height 10
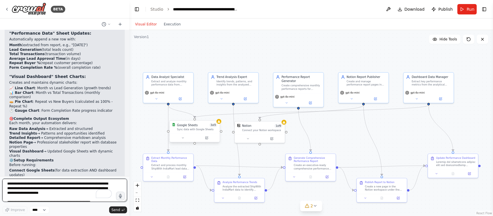
scroll to position [2594, 0]
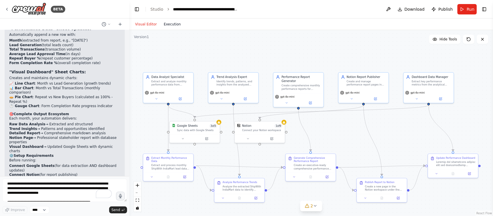
click at [172, 24] on button "Execution" at bounding box center [172, 24] width 24 height 7
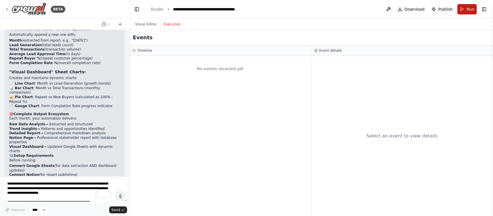
click at [472, 8] on span "Run" at bounding box center [471, 9] width 8 height 6
click at [440, 7] on button "Publish" at bounding box center [442, 9] width 26 height 10
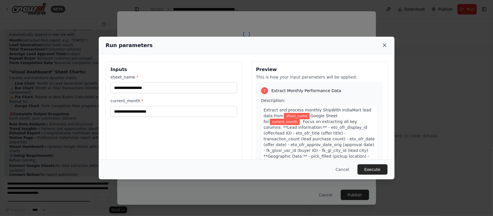
click at [383, 45] on icon at bounding box center [385, 45] width 6 height 6
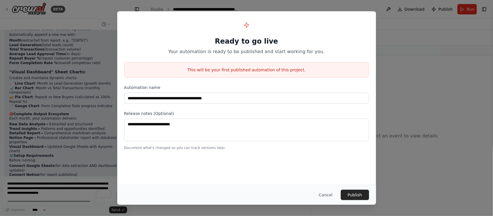
click at [434, 64] on div "**********" at bounding box center [246, 108] width 493 height 216
click at [330, 194] on button "Cancel" at bounding box center [325, 195] width 23 height 10
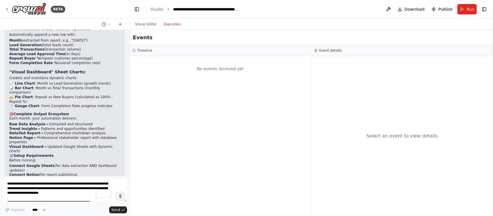
click at [461, 12] on button "Run" at bounding box center [466, 9] width 19 height 10
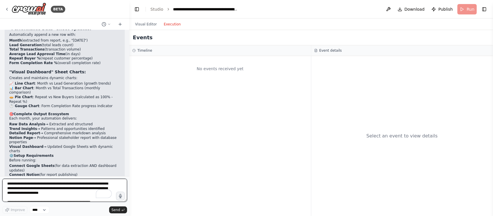
click at [42, 186] on textarea "**********" at bounding box center [64, 190] width 125 height 23
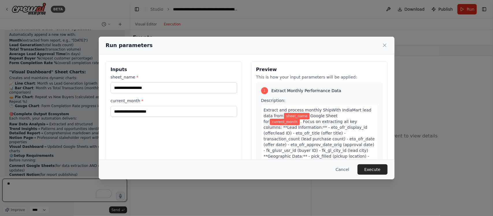
type textarea "*"
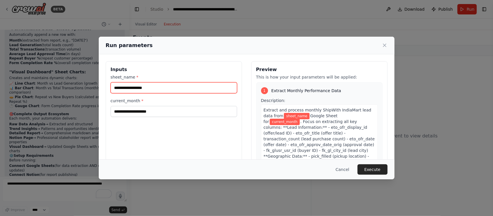
click at [147, 90] on input "sheet_name *" at bounding box center [174, 87] width 126 height 11
paste input "**********"
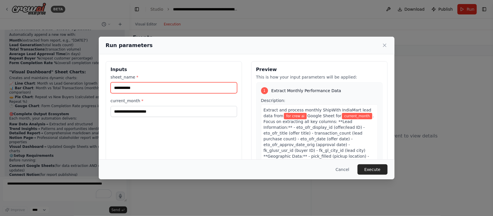
type input "**********"
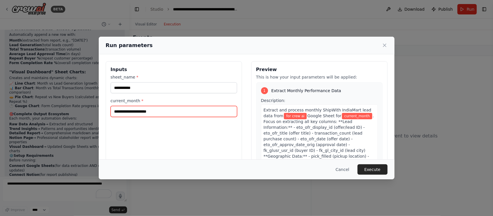
click at [177, 113] on input "current_month *" at bounding box center [174, 111] width 126 height 11
paste input "**********"
type input "**********"
drag, startPoint x: 178, startPoint y: 111, endPoint x: 50, endPoint y: 110, distance: 128.2
click at [50, 110] on div "**********" at bounding box center [246, 108] width 493 height 216
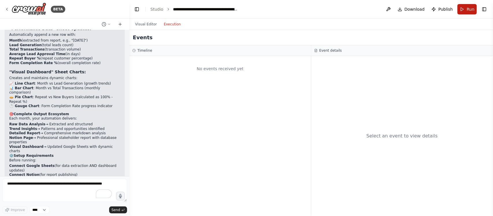
click at [463, 8] on button "Run" at bounding box center [466, 9] width 19 height 10
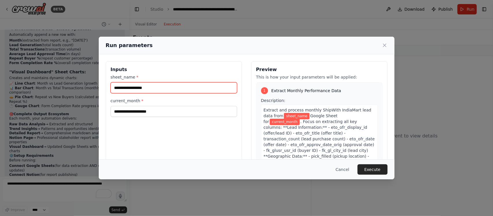
click at [199, 86] on input "sheet_name *" at bounding box center [174, 87] width 126 height 11
type input "**********"
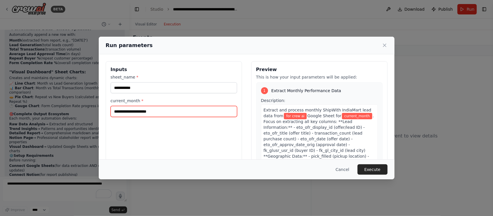
click at [157, 114] on input "current_month *" at bounding box center [174, 111] width 126 height 11
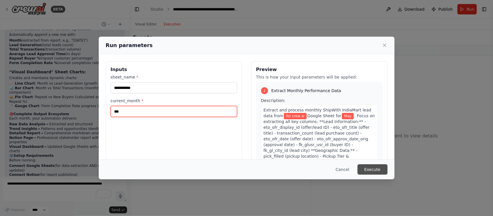
type input "***"
click at [367, 171] on button "Execute" at bounding box center [373, 169] width 30 height 10
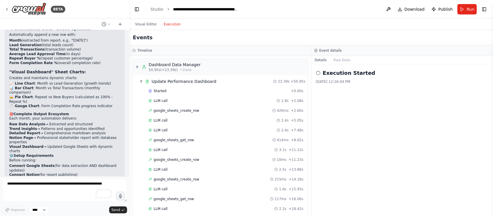
scroll to position [395, 0]
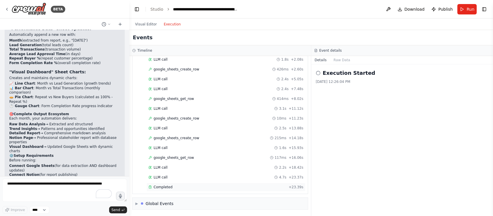
click at [160, 189] on span "Completed" at bounding box center [163, 187] width 19 height 5
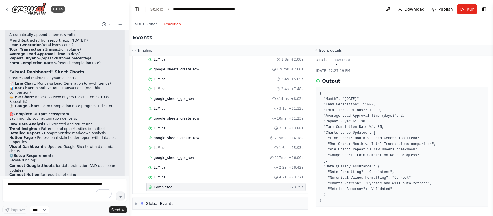
scroll to position [0, 0]
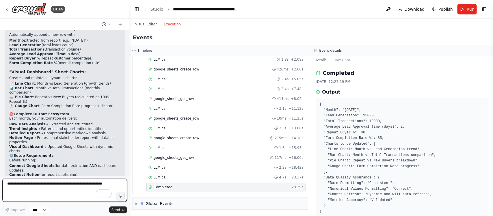
drag, startPoint x: 62, startPoint y: 188, endPoint x: 62, endPoint y: 185, distance: 2.9
click at [62, 186] on textarea "To enrich screen reader interactions, please activate Accessibility in Grammarl…" at bounding box center [64, 190] width 125 height 23
click at [145, 26] on button "Visual Editor" at bounding box center [146, 24] width 29 height 7
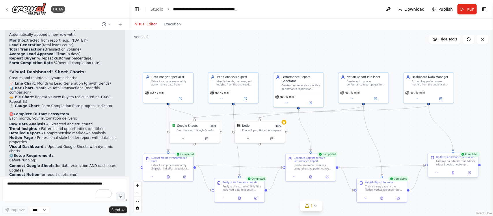
click at [455, 165] on div at bounding box center [456, 163] width 40 height 7
click at [472, 176] on div at bounding box center [453, 173] width 50 height 8
click at [469, 172] on icon at bounding box center [469, 173] width 2 height 2
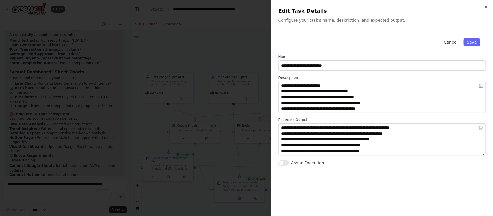
click at [451, 42] on button "Cancel" at bounding box center [450, 42] width 21 height 8
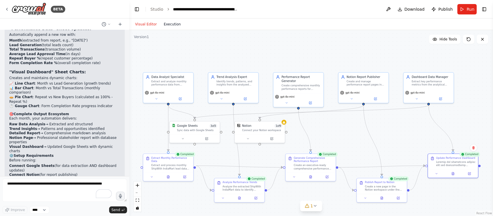
click at [171, 21] on button "Execution" at bounding box center [172, 24] width 24 height 7
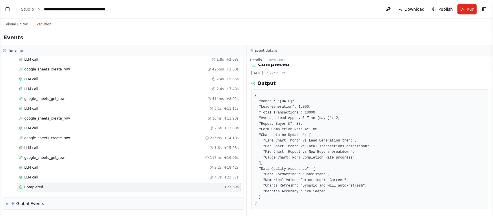
scroll to position [11, 0]
click at [350, 162] on pre "{ "Month": "May 2025", "Lead Generation": 15000, "Total Transactions": 10000, "…" at bounding box center [370, 147] width 230 height 113
drag, startPoint x: 356, startPoint y: 180, endPoint x: 300, endPoint y: 138, distance: 70.2
click at [356, 180] on pre "{ "Month": "May 2025", "Lead Generation": 15000, "Total Transactions": 10000, "…" at bounding box center [370, 147] width 230 height 113
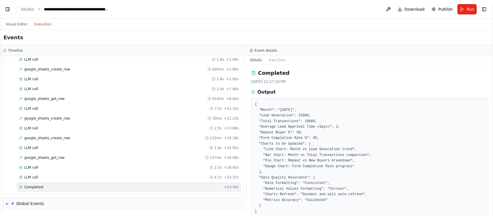
scroll to position [2594, 0]
click at [6, 9] on button "Toggle Left Sidebar" at bounding box center [7, 9] width 8 height 8
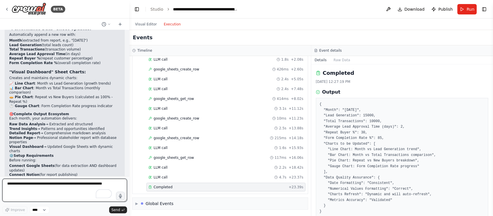
click at [68, 187] on textarea "To enrich screen reader interactions, please activate Accessibility in Grammarl…" at bounding box center [64, 190] width 125 height 23
paste textarea "**********"
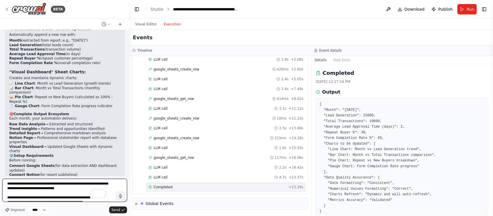
scroll to position [104, 0]
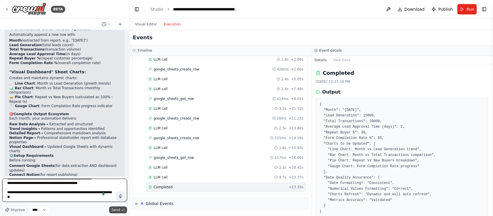
type textarea "**********"
click at [116, 212] on span "Send" at bounding box center [115, 210] width 9 height 5
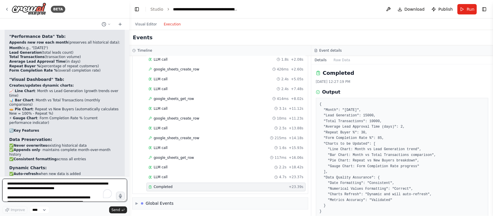
scroll to position [3110, 0]
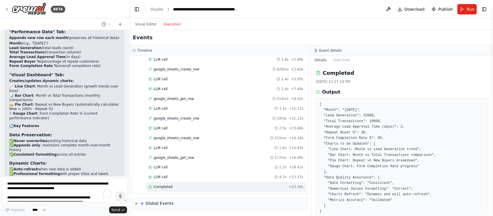
drag, startPoint x: 461, startPoint y: 10, endPoint x: 464, endPoint y: 25, distance: 15.3
click at [464, 25] on main "**********" at bounding box center [311, 108] width 364 height 216
click at [463, 10] on button "Run" at bounding box center [466, 9] width 19 height 10
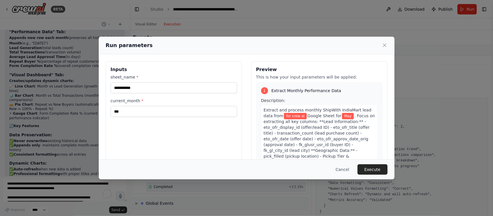
click at [376, 171] on button "Execute" at bounding box center [373, 169] width 30 height 10
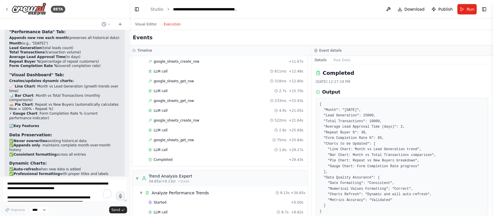
scroll to position [253, 0]
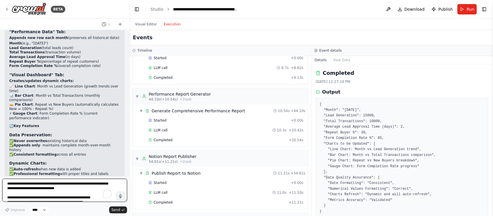
click at [54, 189] on textarea "**********" at bounding box center [64, 190] width 125 height 23
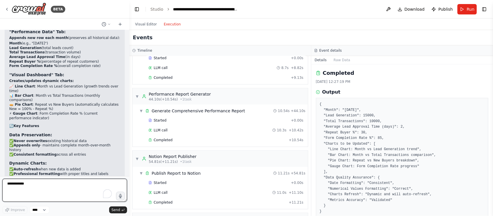
click at [60, 188] on textarea "**********" at bounding box center [64, 190] width 125 height 23
click at [19, 185] on textarea "**********" at bounding box center [64, 190] width 125 height 23
click at [38, 185] on textarea "**********" at bounding box center [64, 190] width 125 height 23
paste textarea "**********"
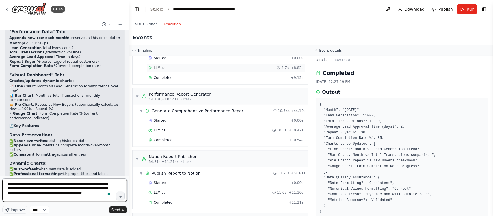
type textarea "**********"
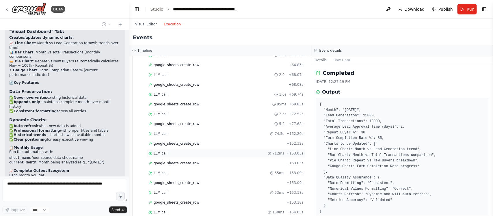
scroll to position [763, 0]
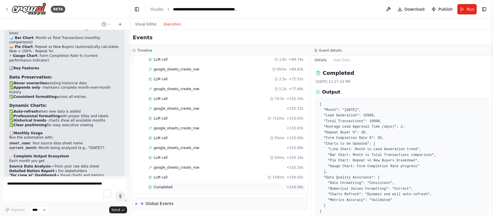
click at [168, 188] on span "Completed" at bounding box center [163, 187] width 19 height 5
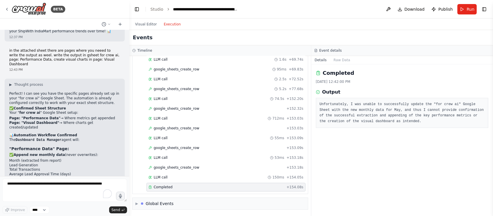
scroll to position [3375, 0]
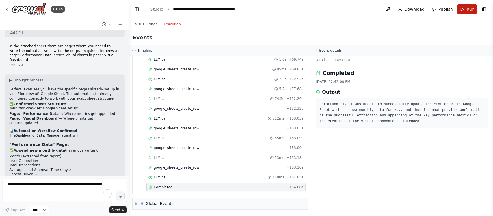
click at [473, 13] on button "Run" at bounding box center [466, 9] width 19 height 10
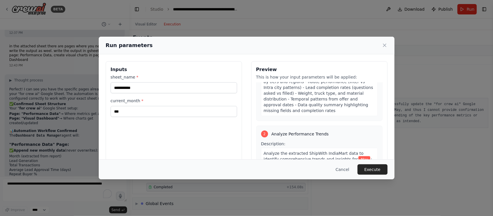
scroll to position [181, 0]
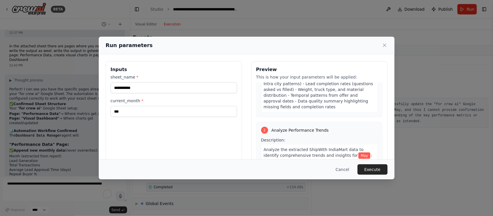
click at [305, 127] on span "Analyze Performance Trends" at bounding box center [299, 130] width 57 height 6
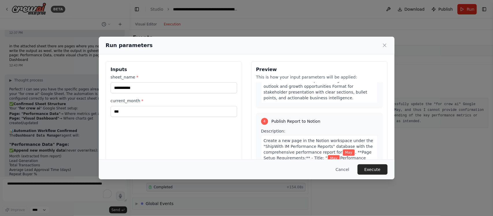
scroll to position [695, 0]
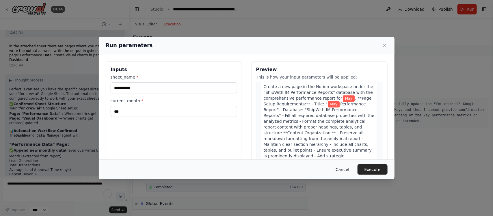
click at [345, 169] on button "Cancel" at bounding box center [342, 169] width 23 height 10
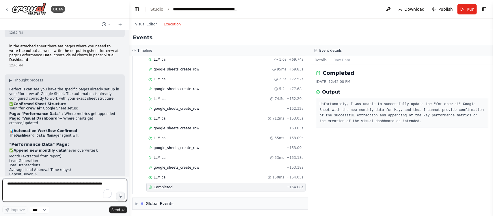
click at [53, 186] on textarea "To enrich screen reader interactions, please activate Accessibility in Grammarl…" at bounding box center [64, 190] width 125 height 23
type textarea "**********"
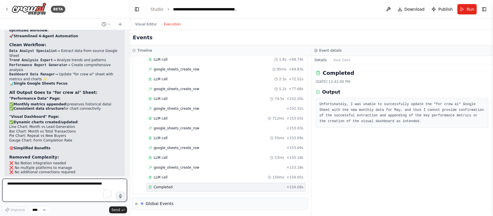
scroll to position [3812, 0]
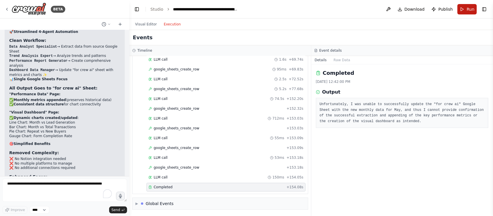
click at [467, 9] on span "Run" at bounding box center [471, 9] width 8 height 6
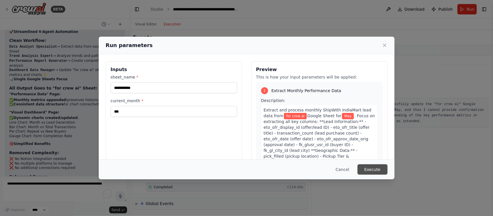
click at [369, 168] on button "Execute" at bounding box center [373, 169] width 30 height 10
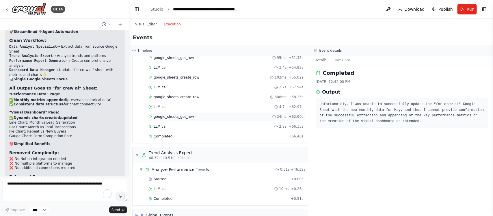
scroll to position [601, 0]
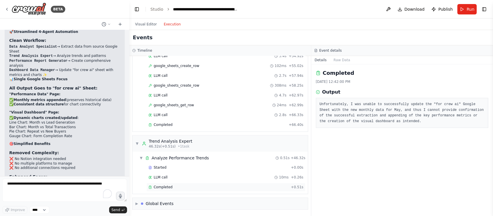
click at [169, 186] on span "Completed" at bounding box center [163, 187] width 19 height 5
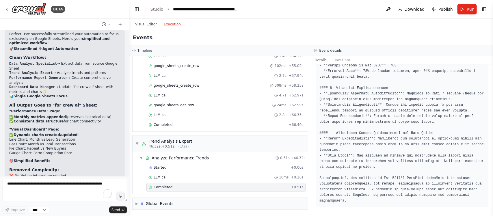
scroll to position [3812, 0]
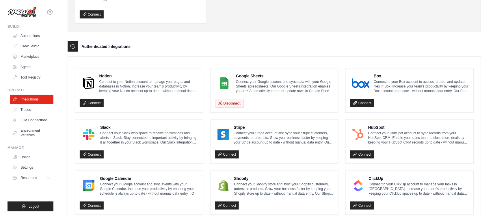
scroll to position [108, 0]
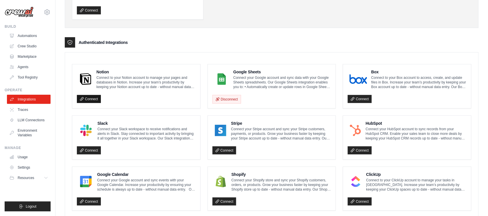
click at [94, 98] on link "Connect" at bounding box center [89, 99] width 24 height 8
click at [89, 100] on link "Connect" at bounding box center [89, 99] width 24 height 8
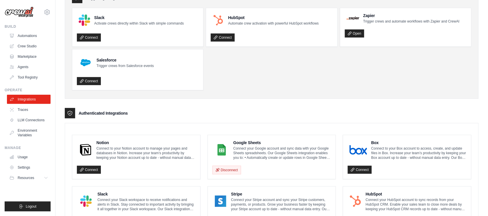
scroll to position [0, 0]
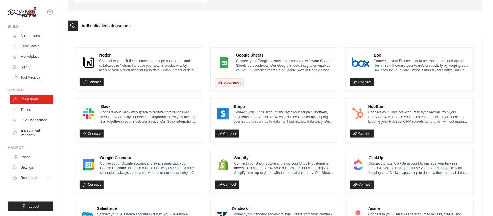
scroll to position [144, 0]
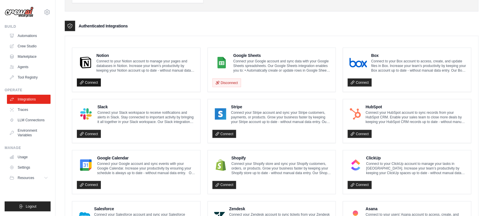
click at [89, 83] on link "Connect" at bounding box center [89, 83] width 24 height 8
